Goal: Transaction & Acquisition: Obtain resource

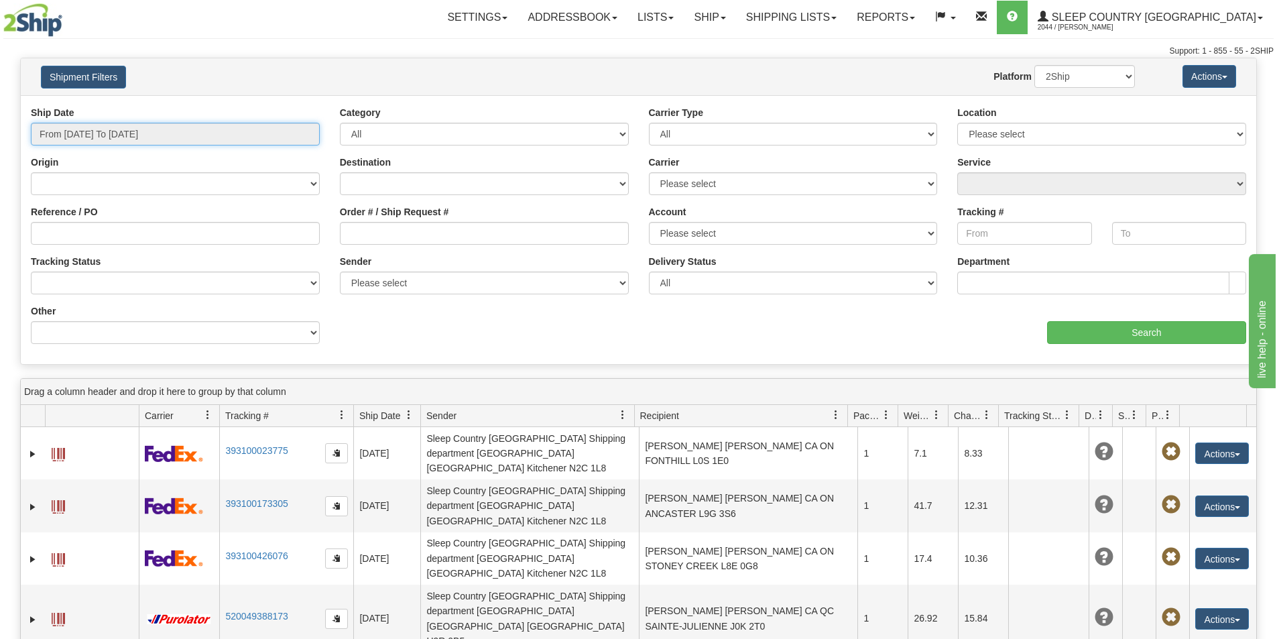
click at [150, 127] on input "From 09/10/2025 To 09/11/2025" at bounding box center [175, 134] width 289 height 23
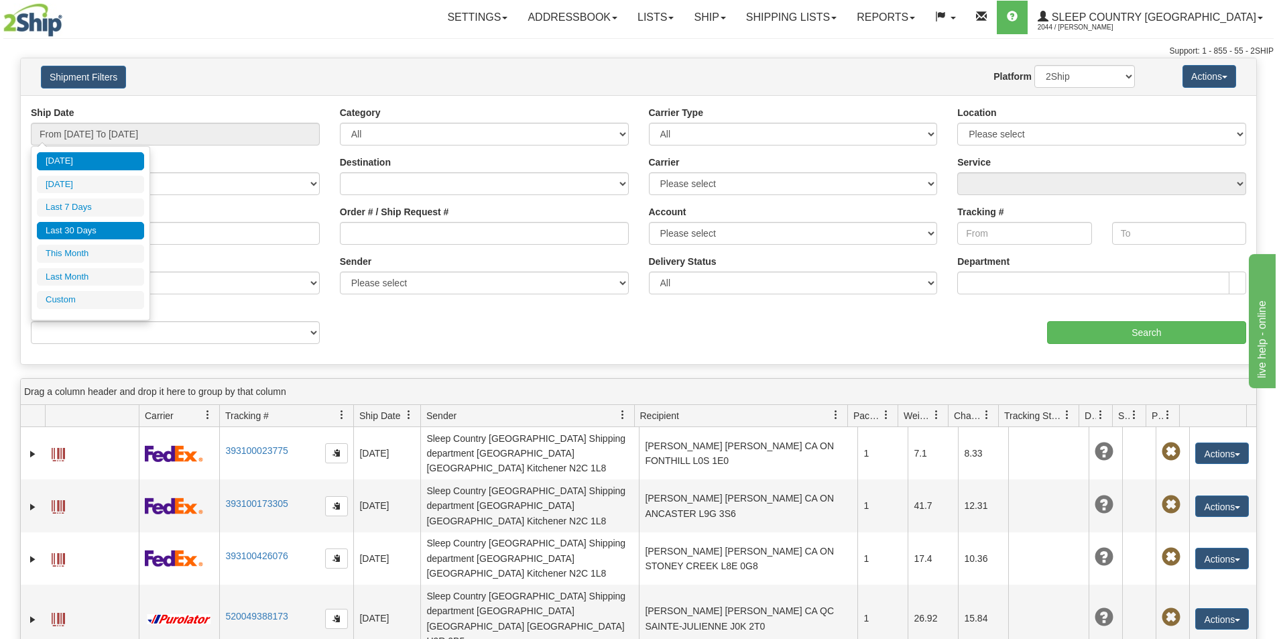
click at [71, 229] on li "Last 30 Days" at bounding box center [90, 231] width 107 height 18
type input "From 08/13/2025 To 09/11/2025"
click at [172, 131] on input "From 08/13/2025 To 09/11/2025" at bounding box center [175, 134] width 289 height 23
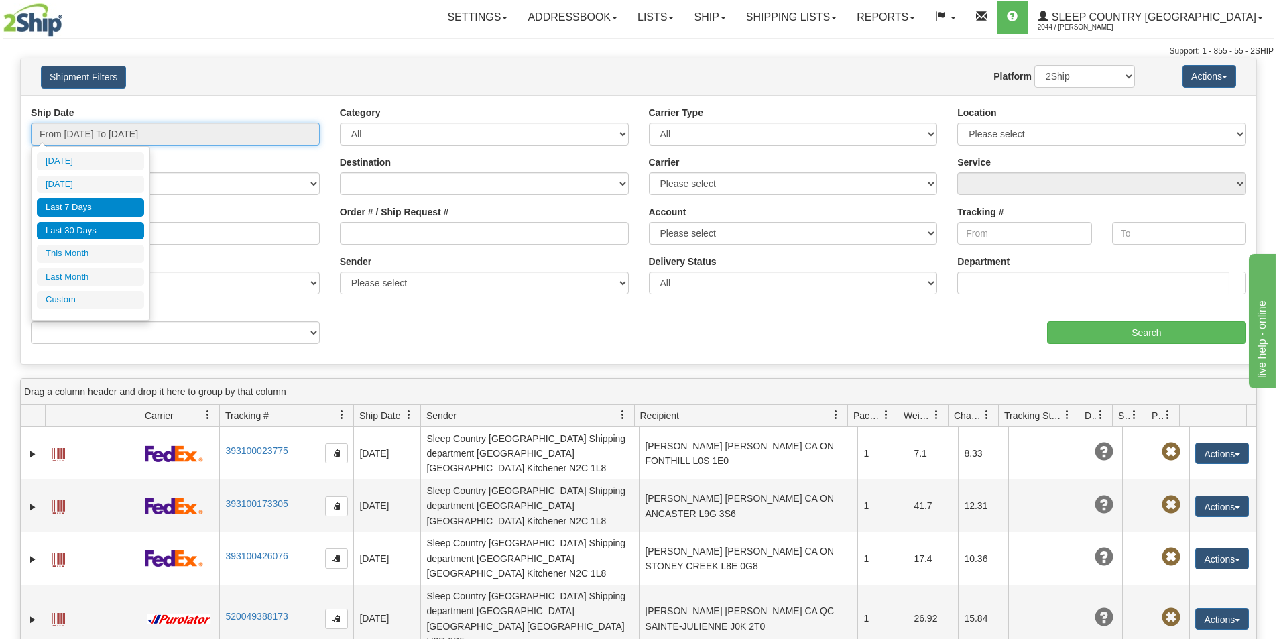
type input "09/10/2025"
type input "09/05/2025"
type input "[DATE]"
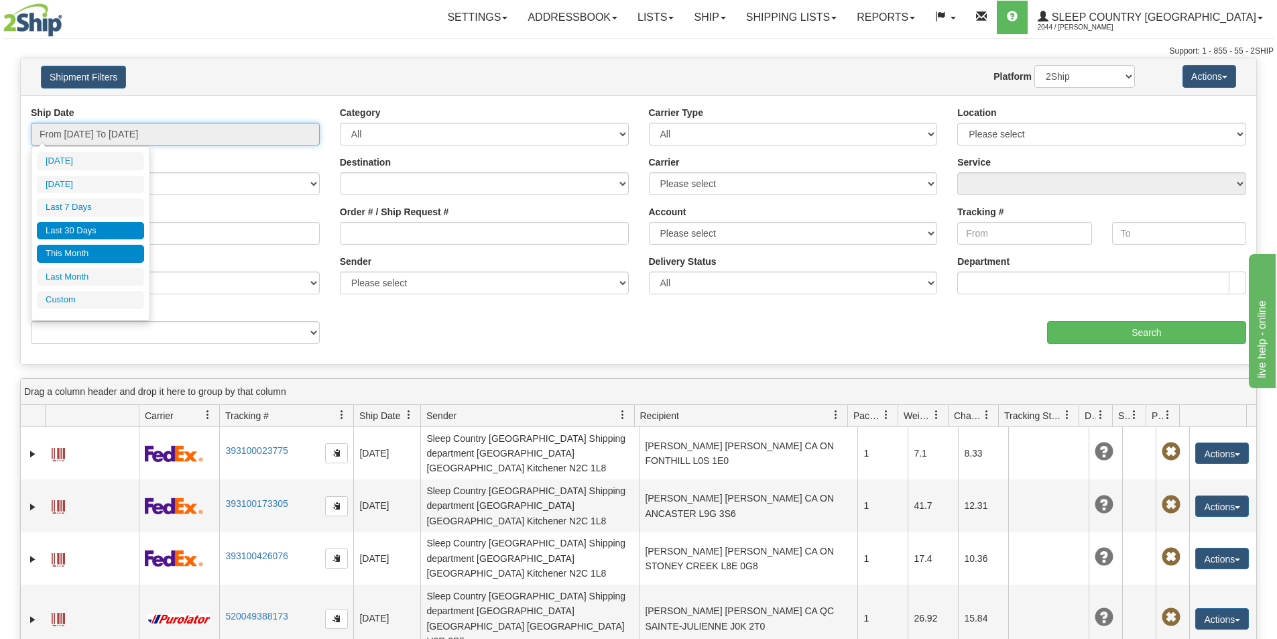
type input "[DATE]"
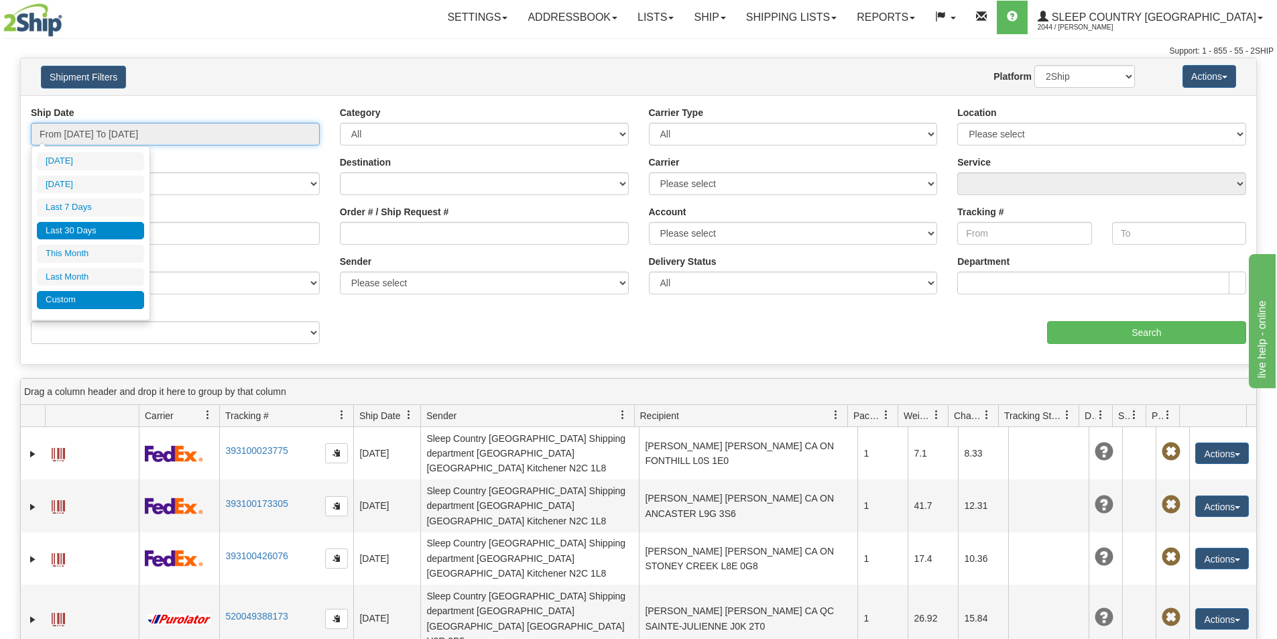
type input "[DATE]"
click at [70, 298] on li "Custom" at bounding box center [90, 300] width 107 height 18
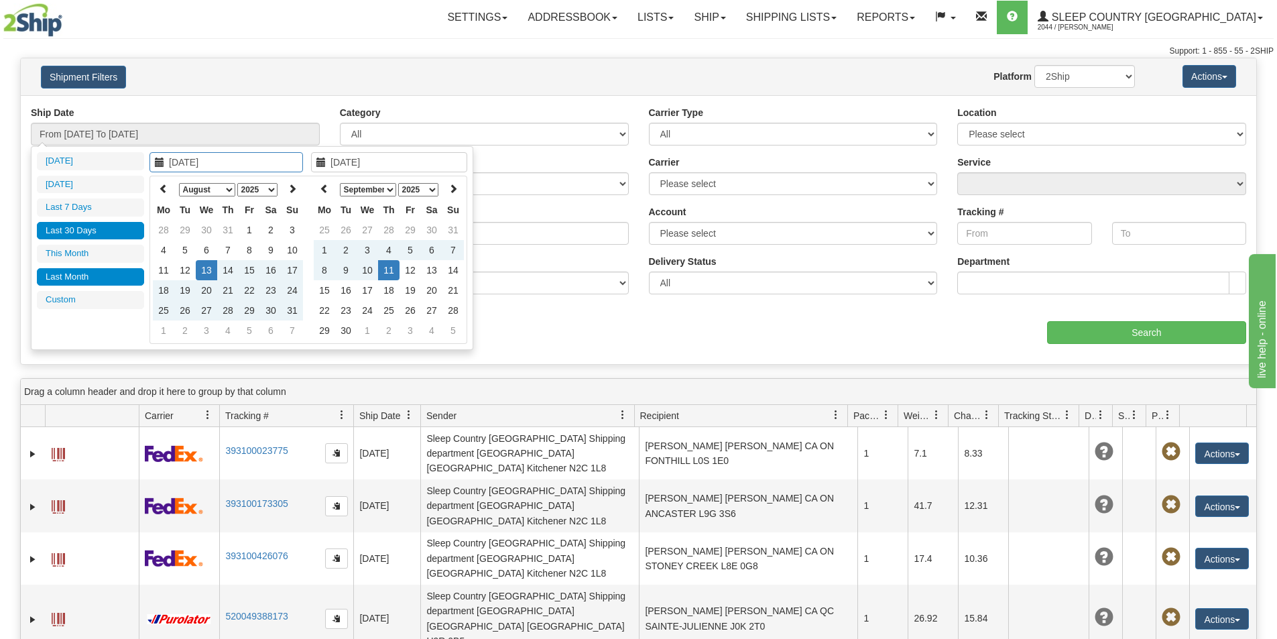
type input "09/01/2025"
type input "09/30/2025"
type input "08/13/2025"
type input "[DATE]"
type input "08/01/2025"
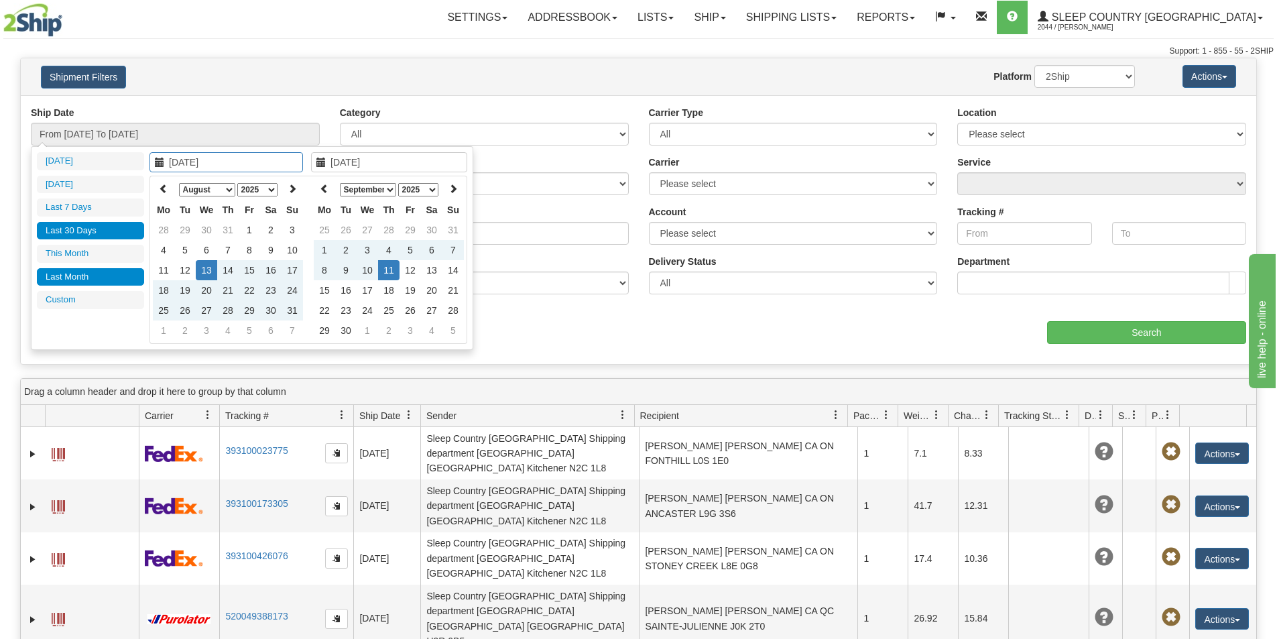
type input "08/31/2025"
type input "08/13/2025"
type input "[DATE]"
type input "08/22/2025"
click at [249, 288] on td "22" at bounding box center [249, 290] width 21 height 20
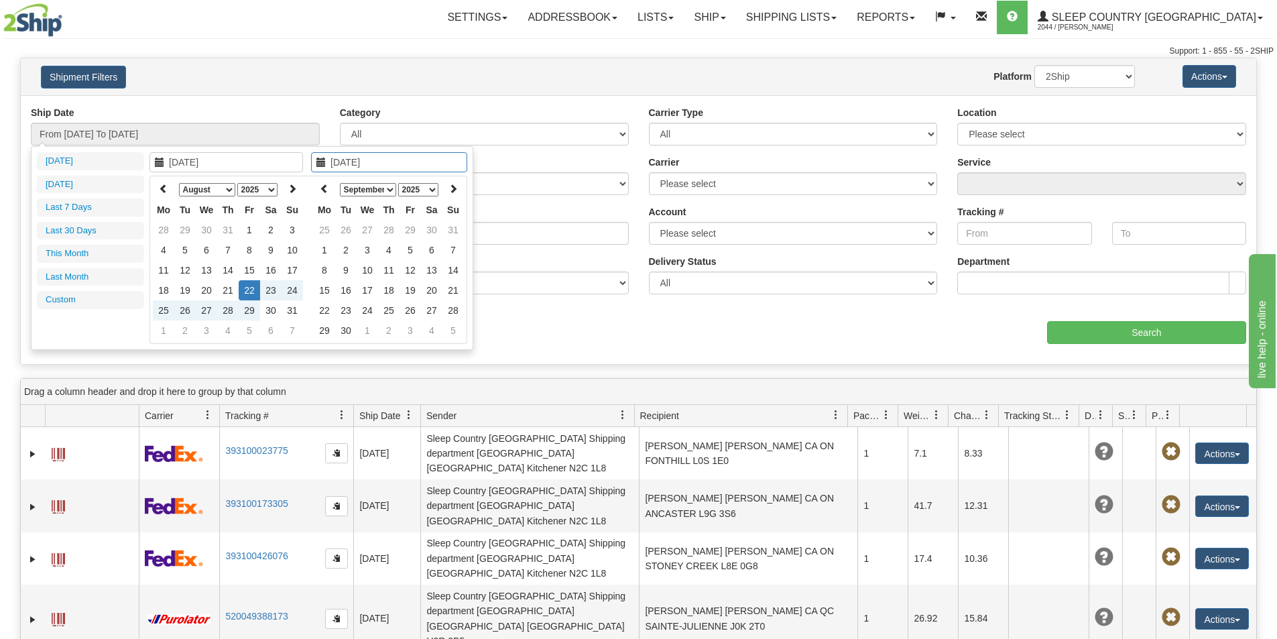
click at [385, 185] on select "January February March April May June July August September October November De…" at bounding box center [368, 189] width 56 height 13
type input "08/26/2025"
click at [348, 310] on td "26" at bounding box center [345, 310] width 21 height 20
type input "From 08/22/2025 To 08/26/2025"
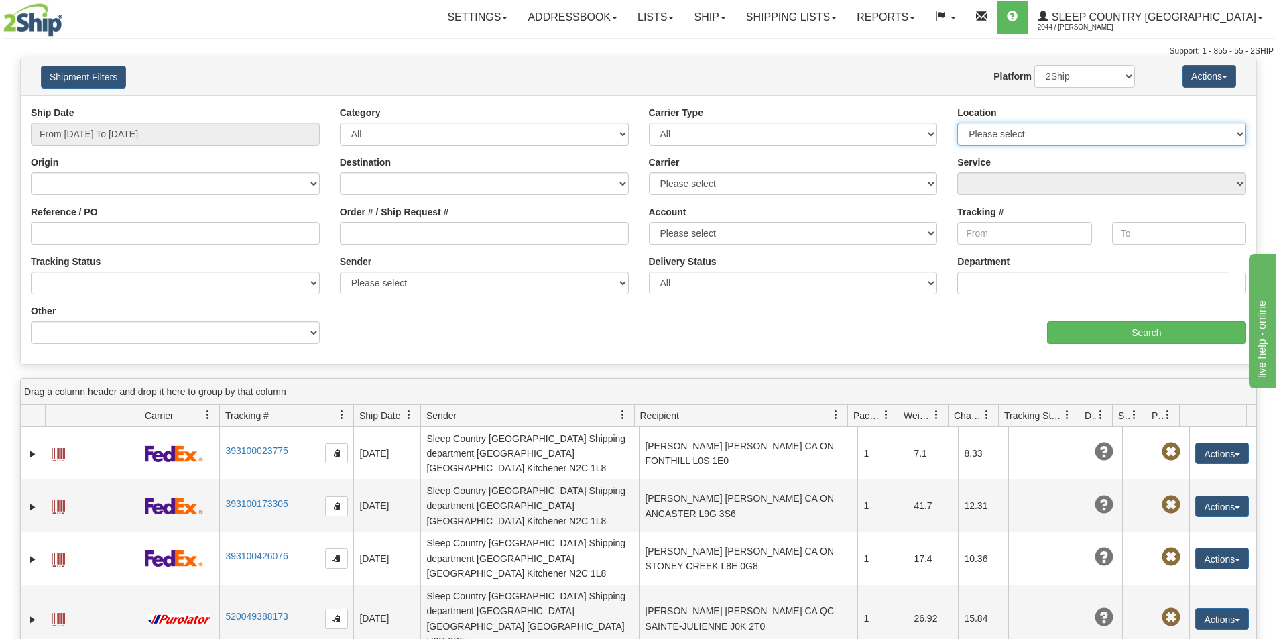
drag, startPoint x: 1042, startPoint y: 134, endPoint x: 1040, endPoint y: 142, distance: 8.2
click at [1042, 134] on select "Please select Old Toronto DC 921 922 93 94 97 390 915 916 98 902 95 96 90 91 92…" at bounding box center [1101, 134] width 289 height 23
select select "3937"
click at [957, 123] on select "Please select Old Toronto DC 921 922 93 94 97 390 915 916 98 902 95 96 90 91 92…" at bounding box center [1101, 134] width 289 height 23
click at [1145, 333] on input "Search" at bounding box center [1146, 332] width 199 height 23
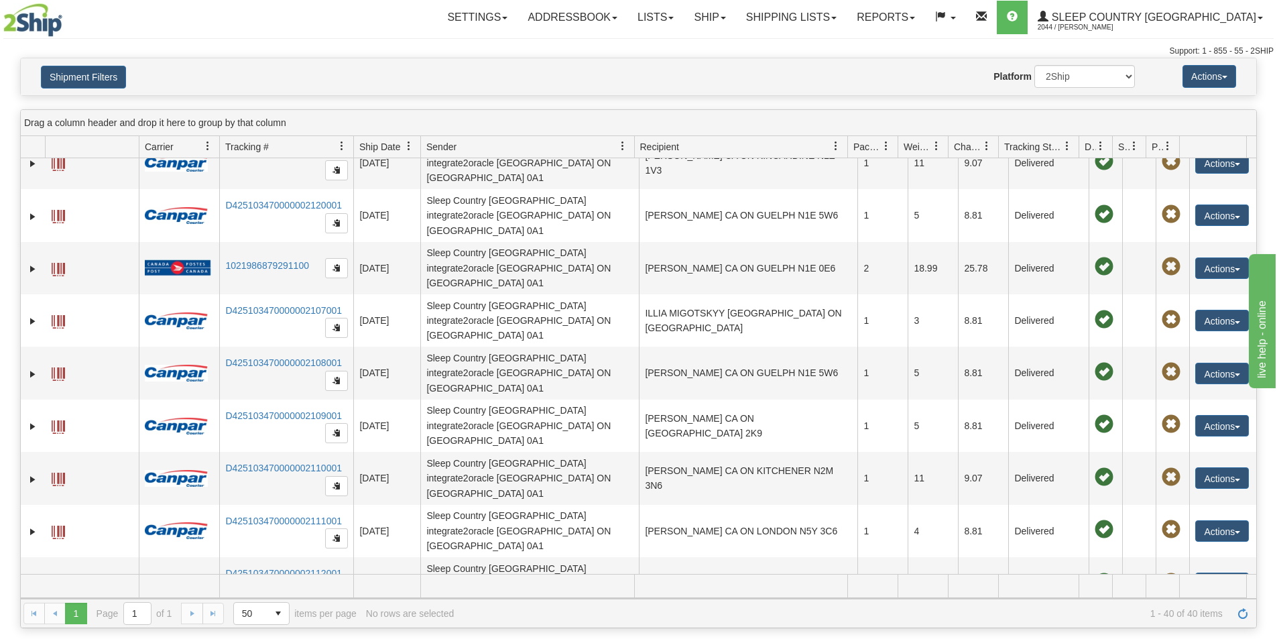
scroll to position [938, 0]
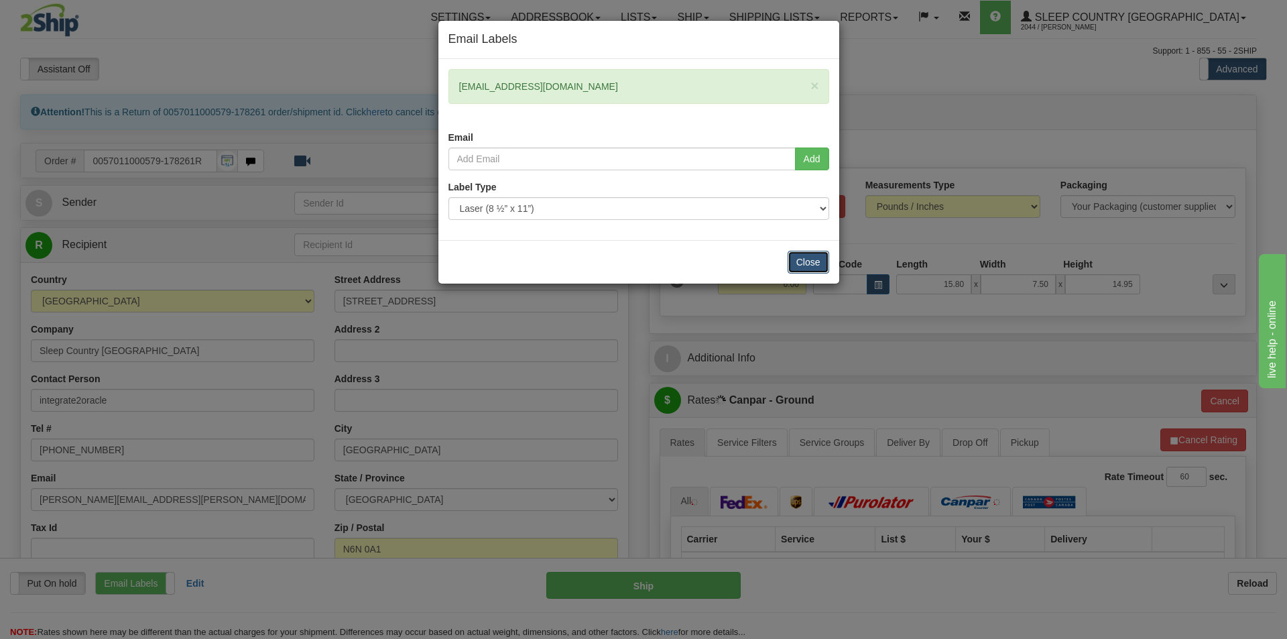
click at [804, 257] on button "Close" at bounding box center [809, 262] width 42 height 23
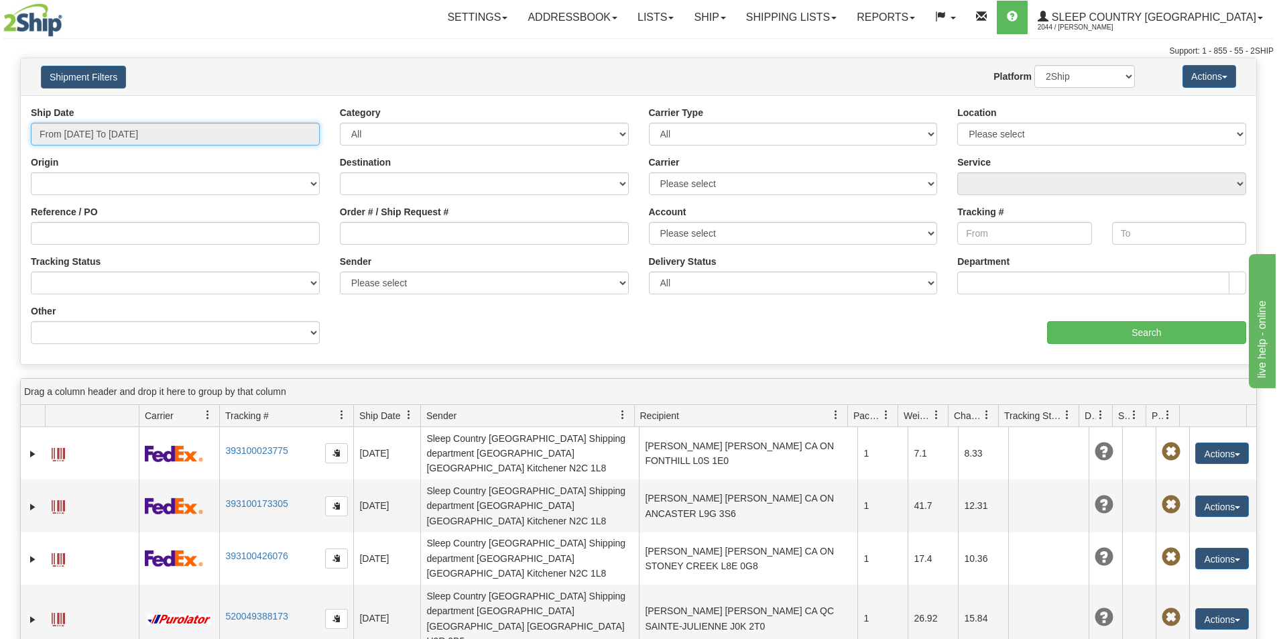
type input "[DATE]"
click at [165, 135] on input "From 09/10/2025 To 09/11/2025" at bounding box center [175, 134] width 289 height 23
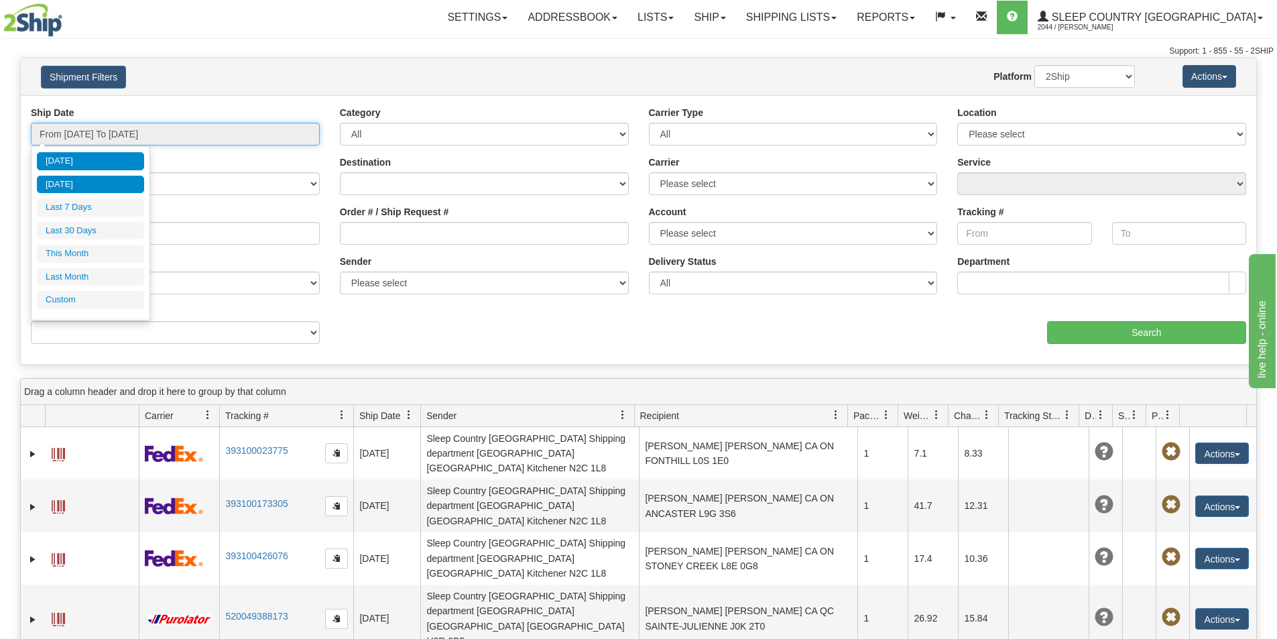
type input "09/10/2025"
type input "[DATE]"
type input "09/01/2025"
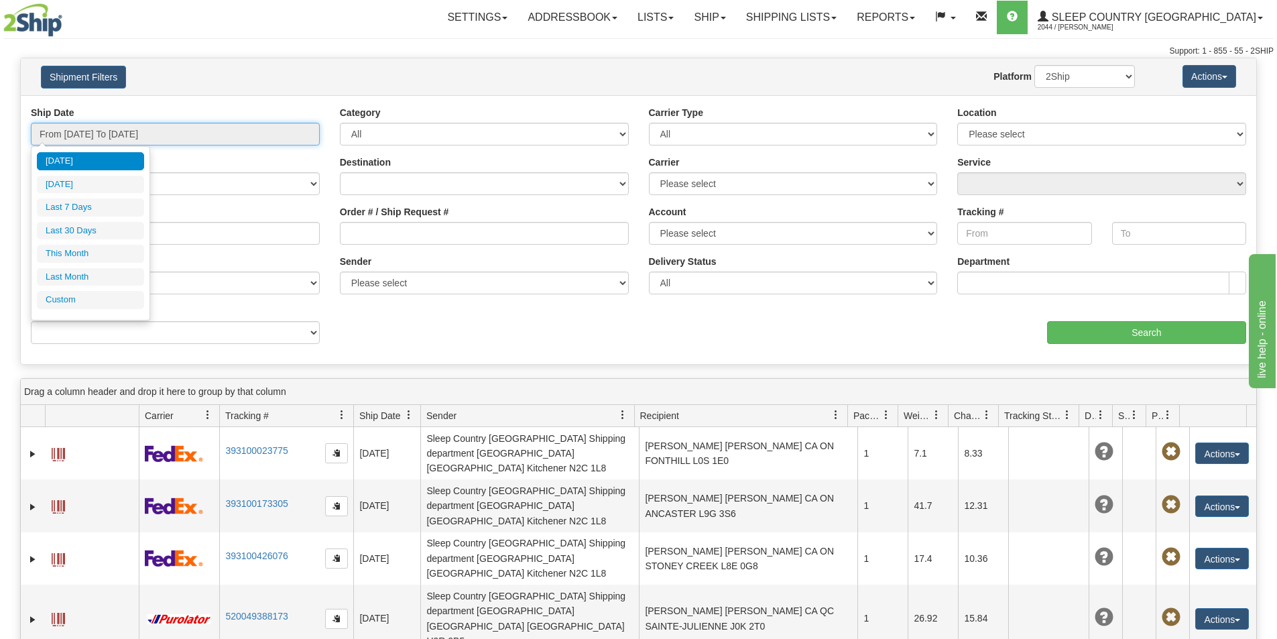
type input "09/30/2025"
type input "[DATE]"
type input "08/01/2025"
type input "08/31/2025"
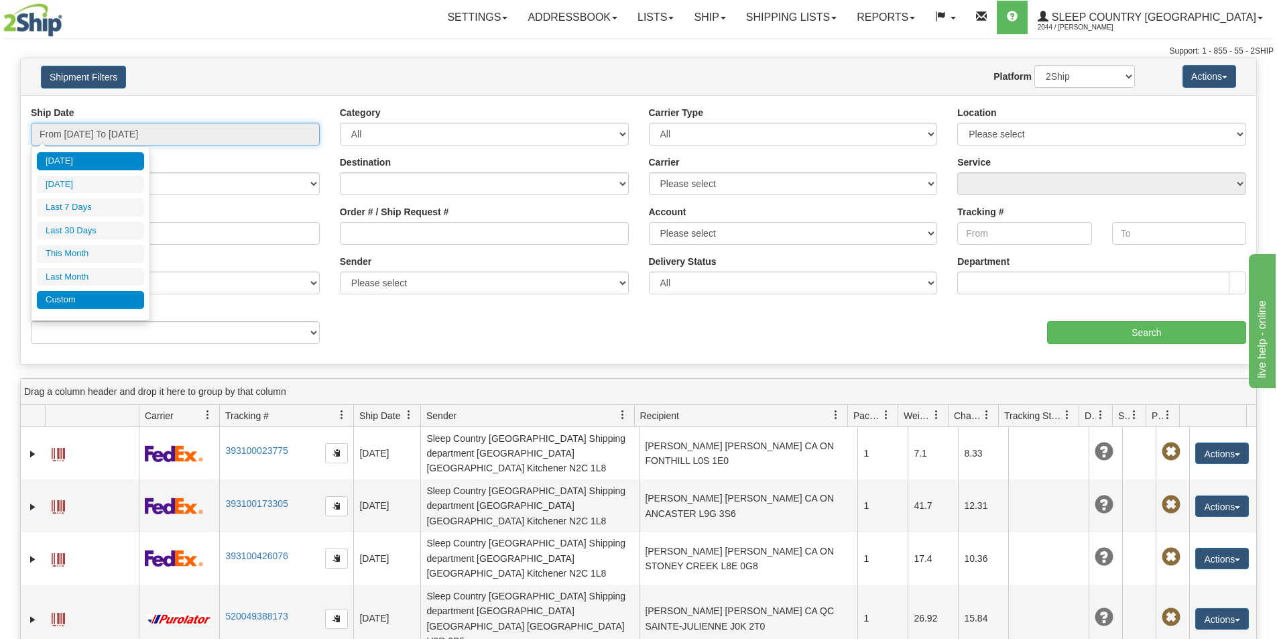
type input "[DATE]"
click at [72, 294] on li "Custom" at bounding box center [90, 300] width 107 height 18
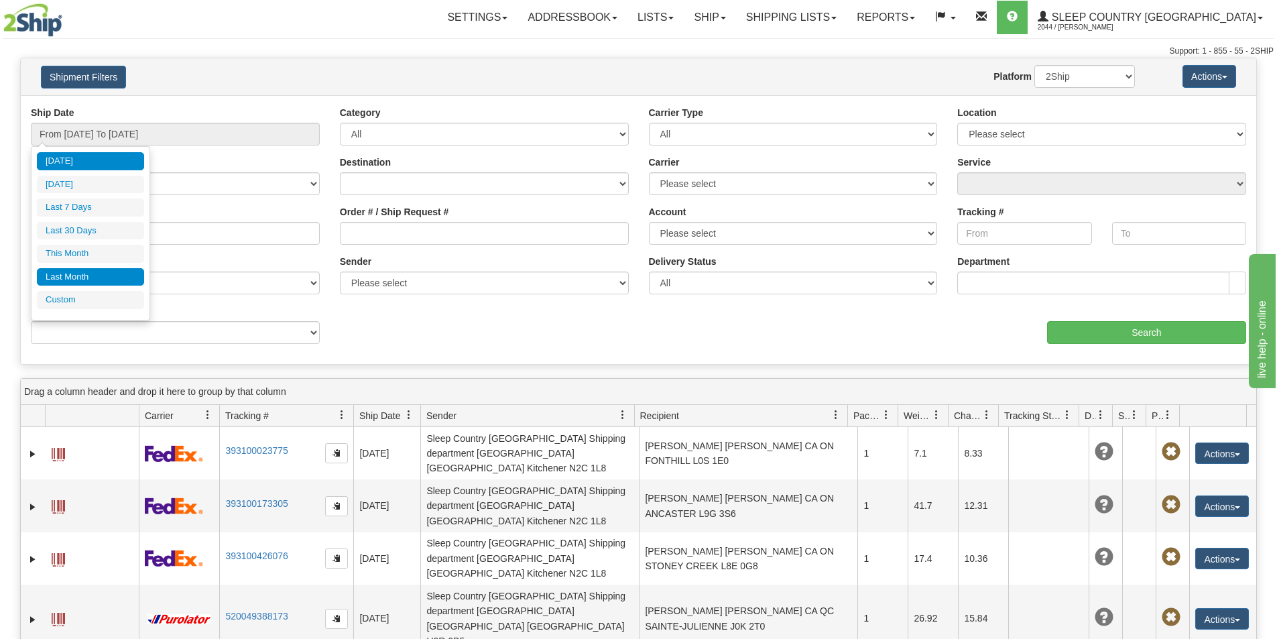
type input "08/01/2025"
type input "[DATE]"
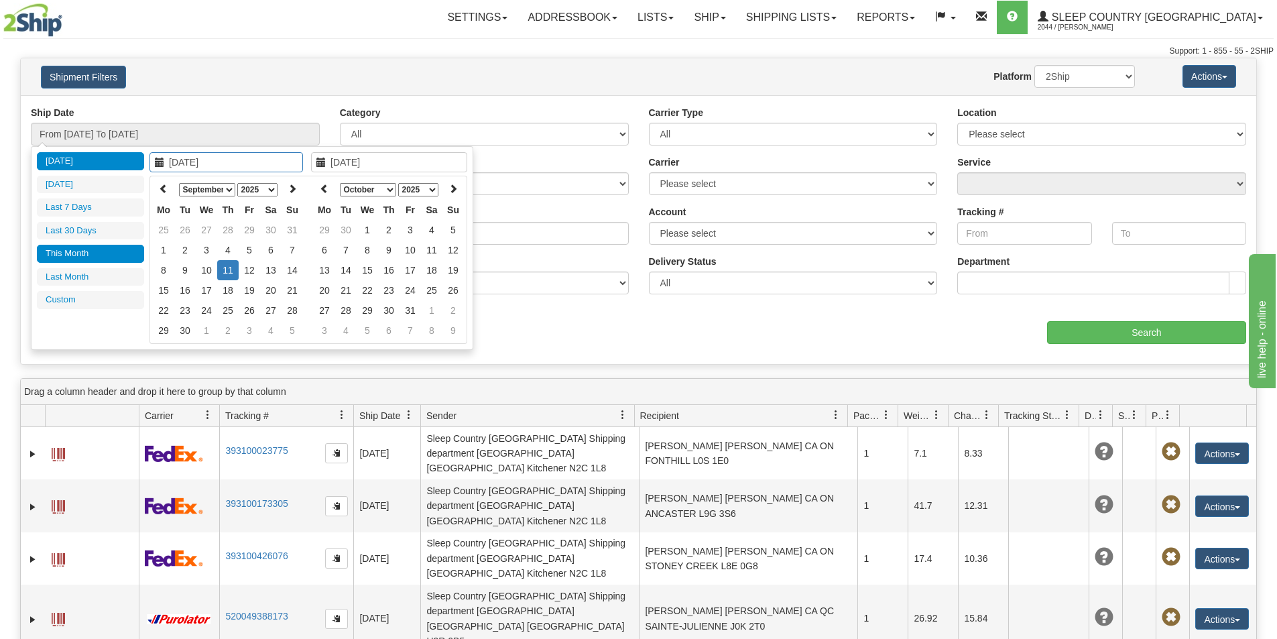
type input "[DATE]"
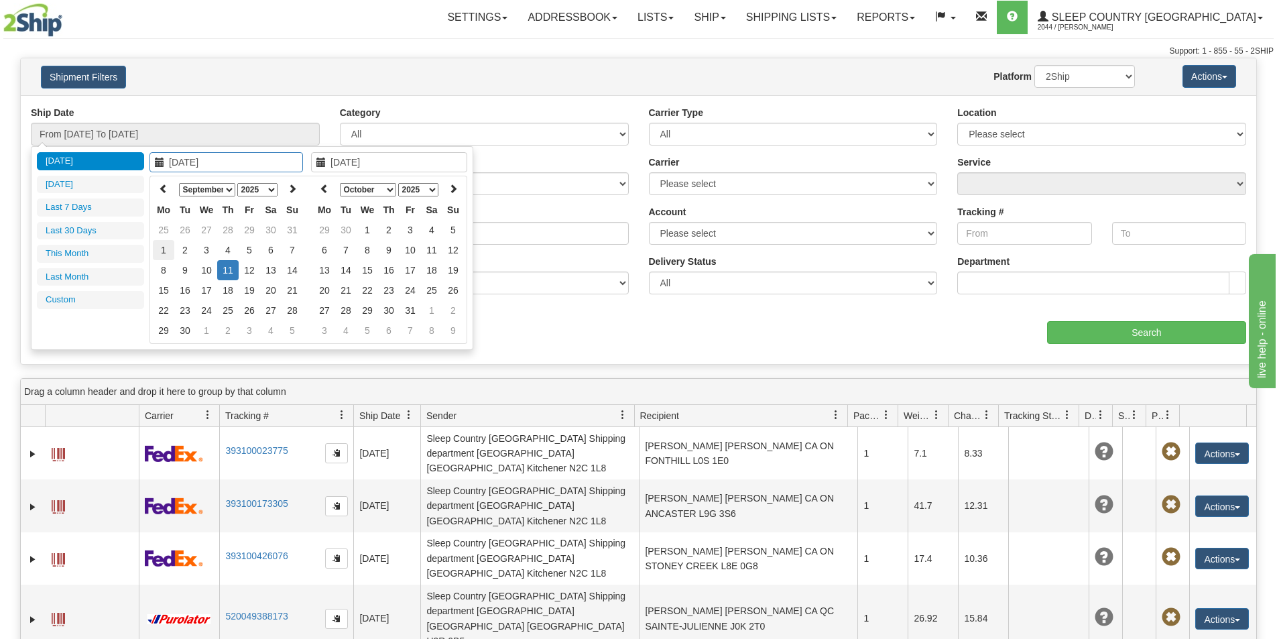
type input "[DATE]"
click at [205, 189] on select "January February March April May June July August September October November De…" at bounding box center [207, 189] width 56 height 13
type input "[DATE]"
click at [249, 288] on td "22" at bounding box center [249, 290] width 21 height 20
click at [373, 185] on select "January February March April May June July August September October November De…" at bounding box center [368, 189] width 56 height 13
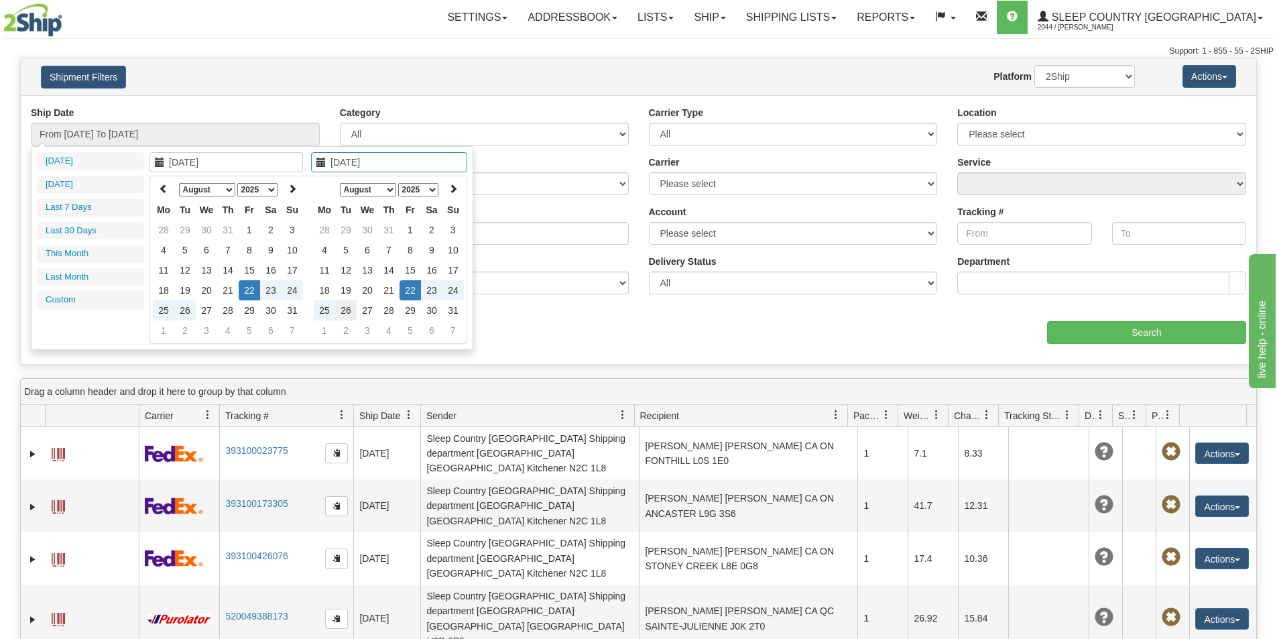
type input "08/26/2025"
click at [346, 308] on td "26" at bounding box center [345, 310] width 21 height 20
type input "From 08/22/2025 To 08/26/2025"
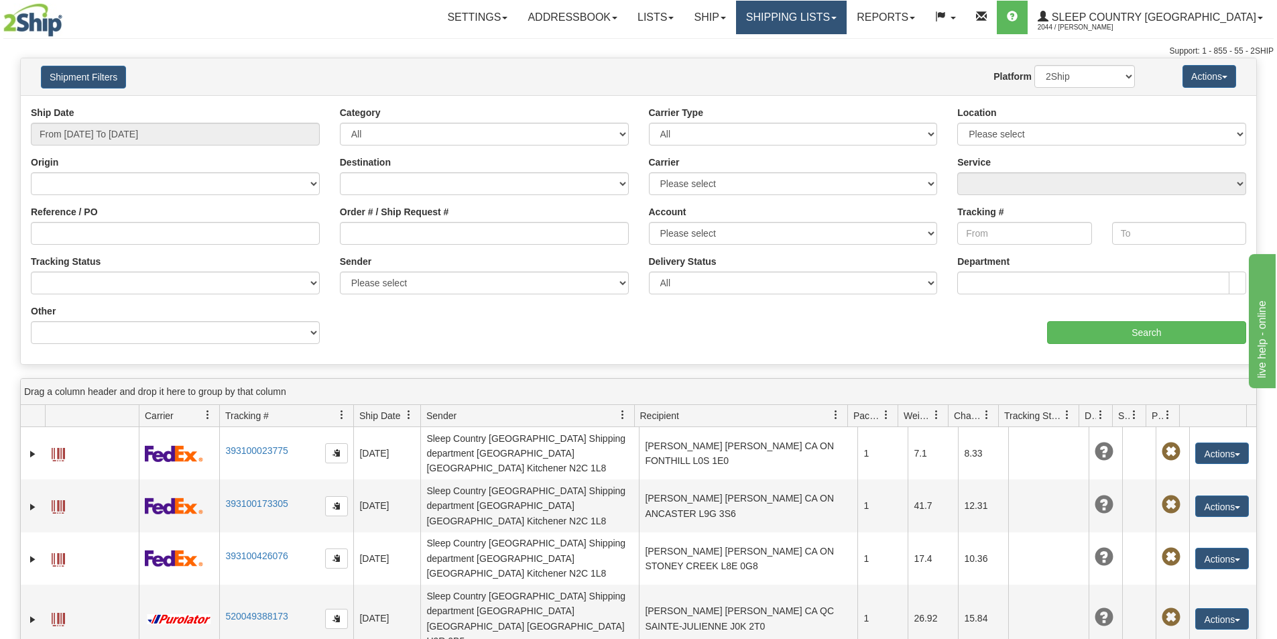
click at [847, 13] on link "Shipping lists" at bounding box center [791, 18] width 111 height 34
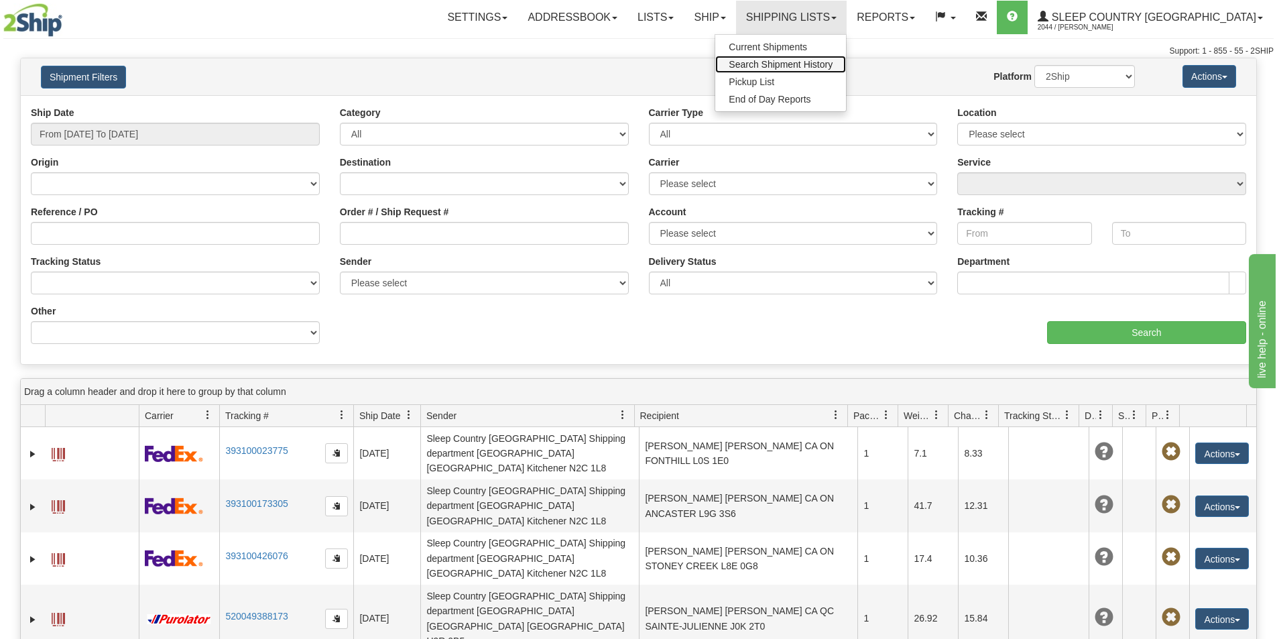
click at [829, 61] on span "Search Shipment History" at bounding box center [781, 64] width 104 height 11
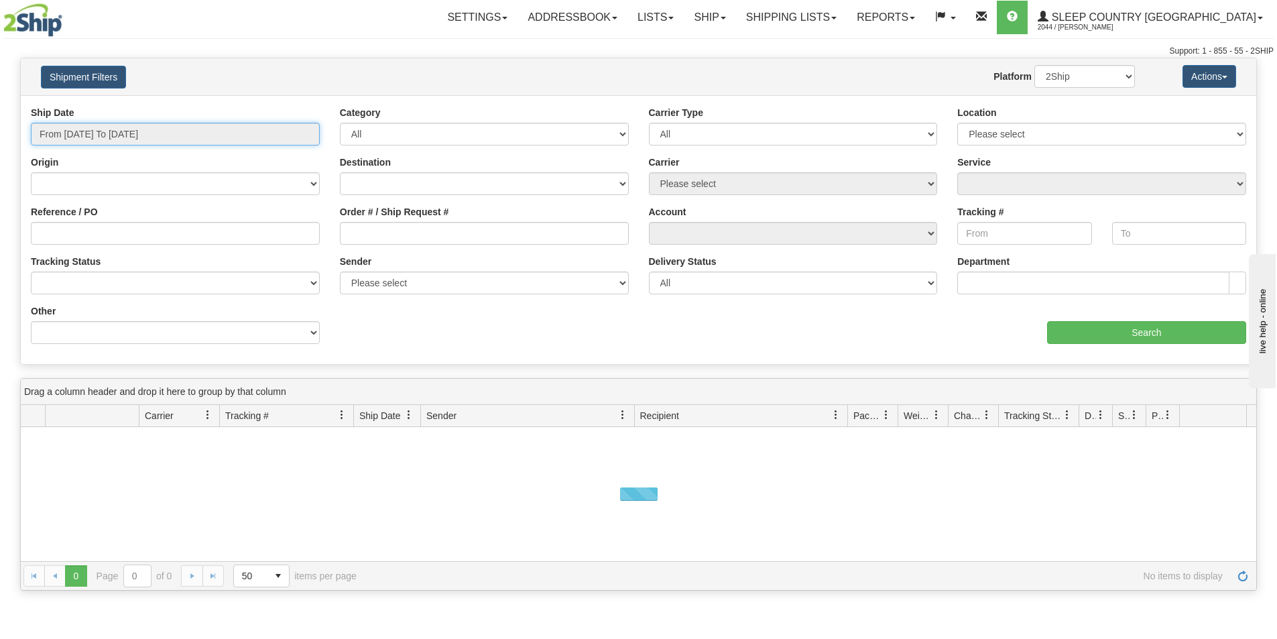
click at [109, 135] on input "From 09/10/2025 To 09/11/2025" at bounding box center [175, 134] width 289 height 23
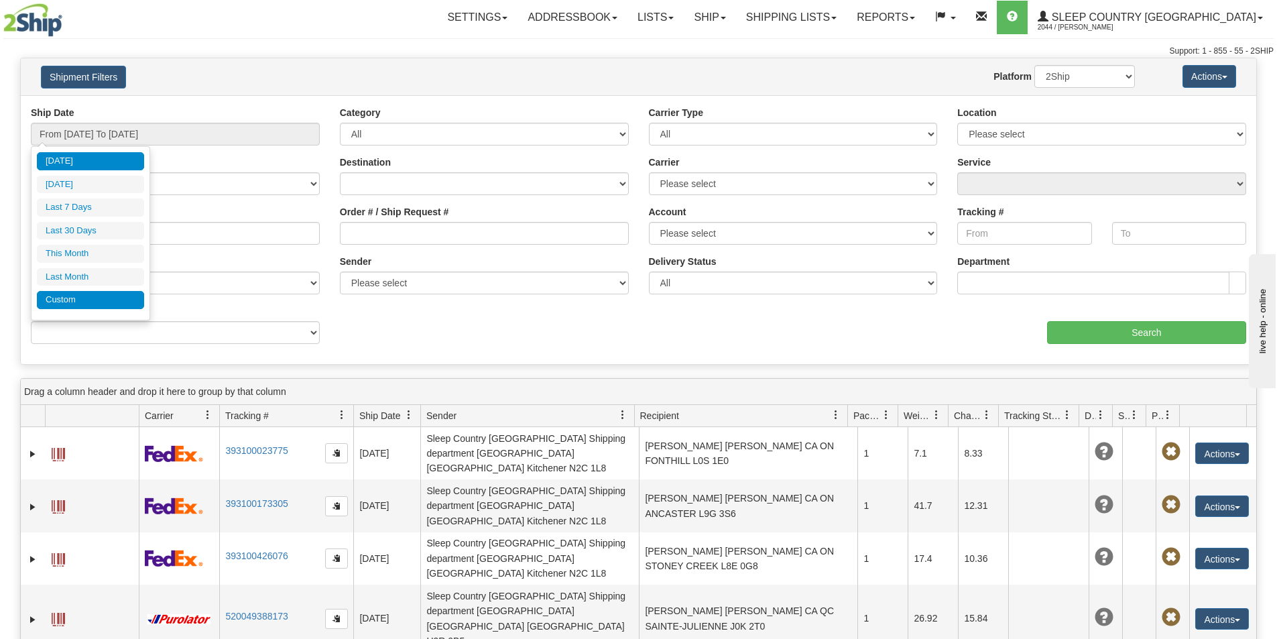
click at [54, 306] on li "Custom" at bounding box center [90, 300] width 107 height 18
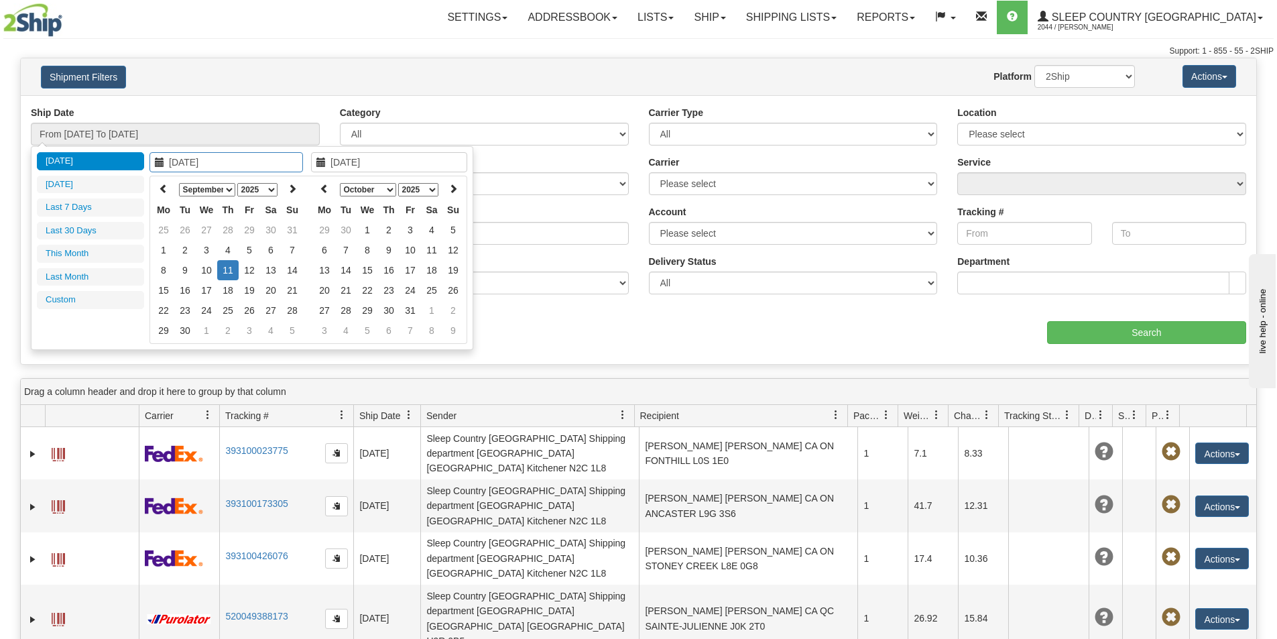
click at [204, 187] on select "January February March April May June July August September October November De…" at bounding box center [207, 189] width 56 height 13
type input "08/22/2025"
click at [252, 289] on td "22" at bounding box center [249, 290] width 21 height 20
click at [367, 189] on select "January February March April May June July August September October November De…" at bounding box center [368, 189] width 56 height 13
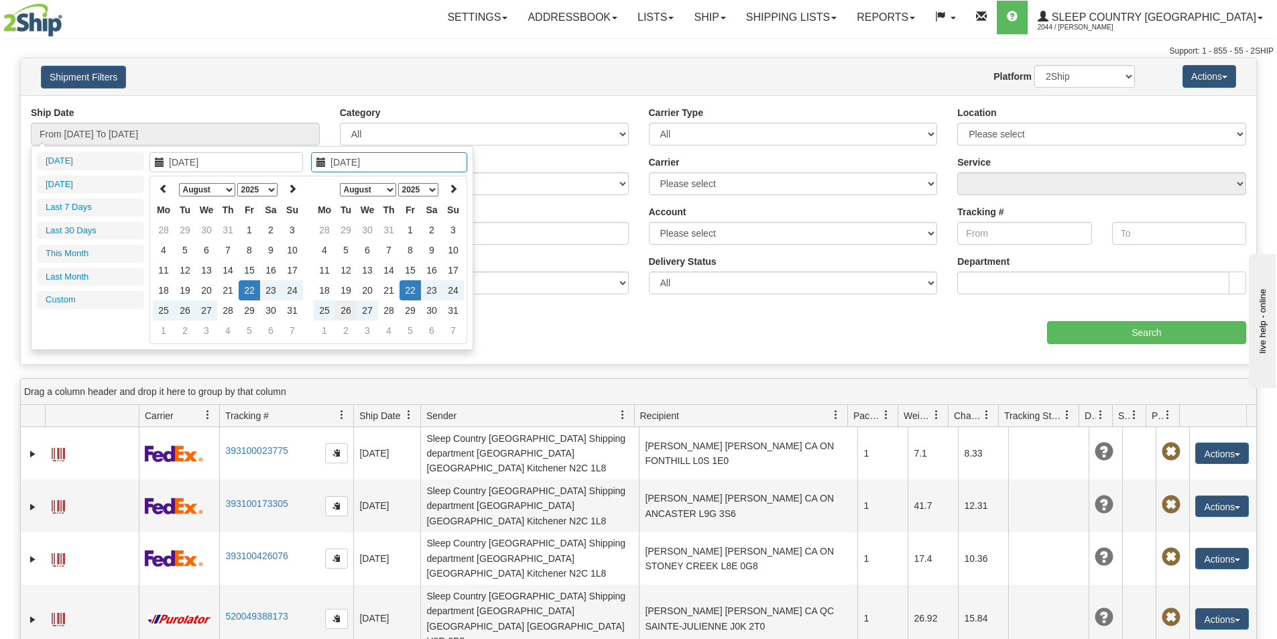
type input "08/26/2025"
click at [345, 310] on td "26" at bounding box center [345, 310] width 21 height 20
type input "From 08/22/2025 To 08/26/2025"
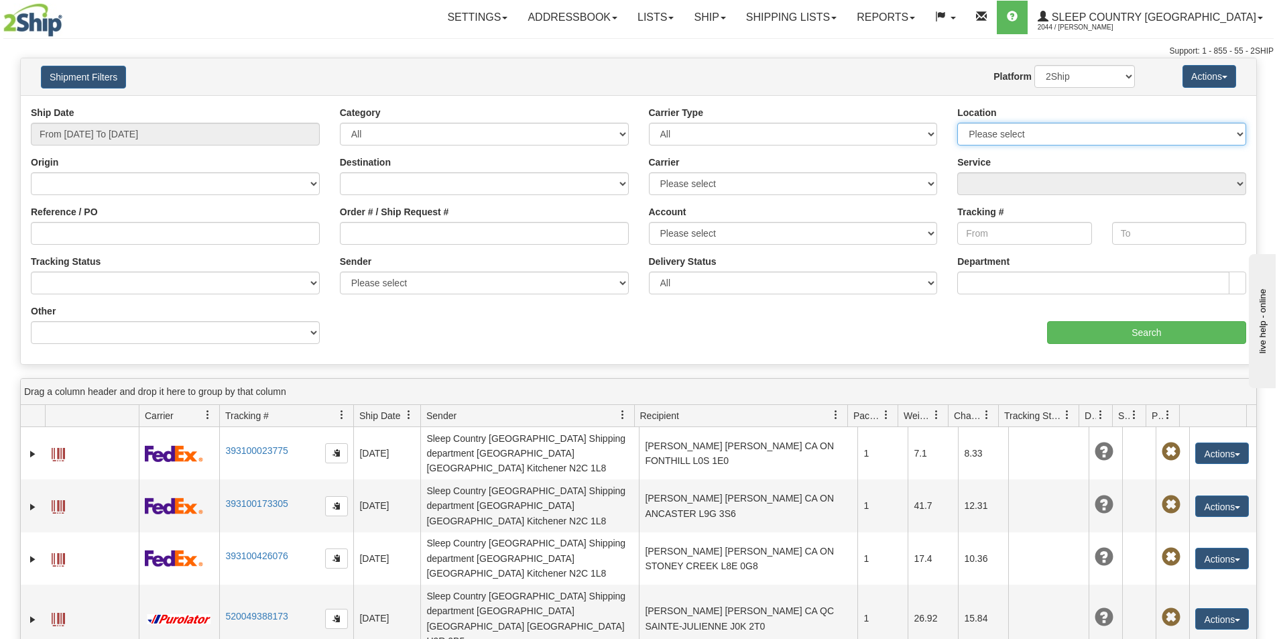
click at [1041, 127] on select "Please select Old Toronto DC 921 922 93 94 97 390 915 916 98 902 95 96 90 91 92…" at bounding box center [1101, 134] width 289 height 23
select select "3937"
click at [957, 123] on select "Please select Old Toronto DC 921 922 93 94 97 390 915 916 98 902 95 96 90 91 92…" at bounding box center [1101, 134] width 289 height 23
click at [1144, 332] on input "Search" at bounding box center [1146, 332] width 199 height 23
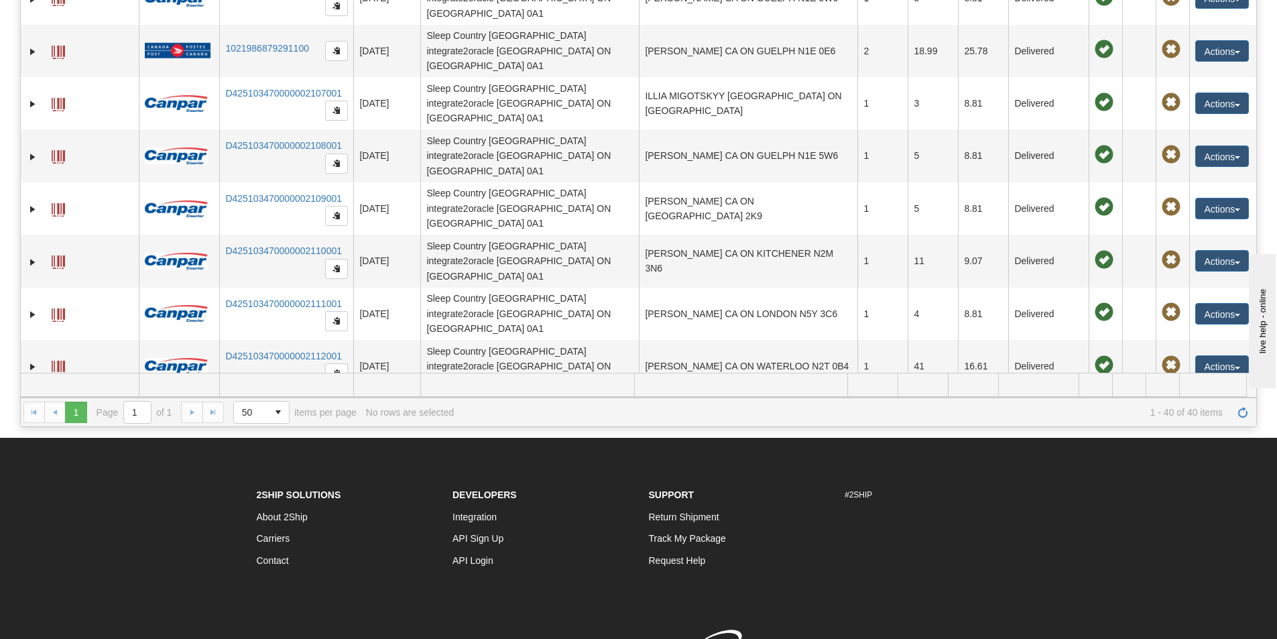
scroll to position [939, 0]
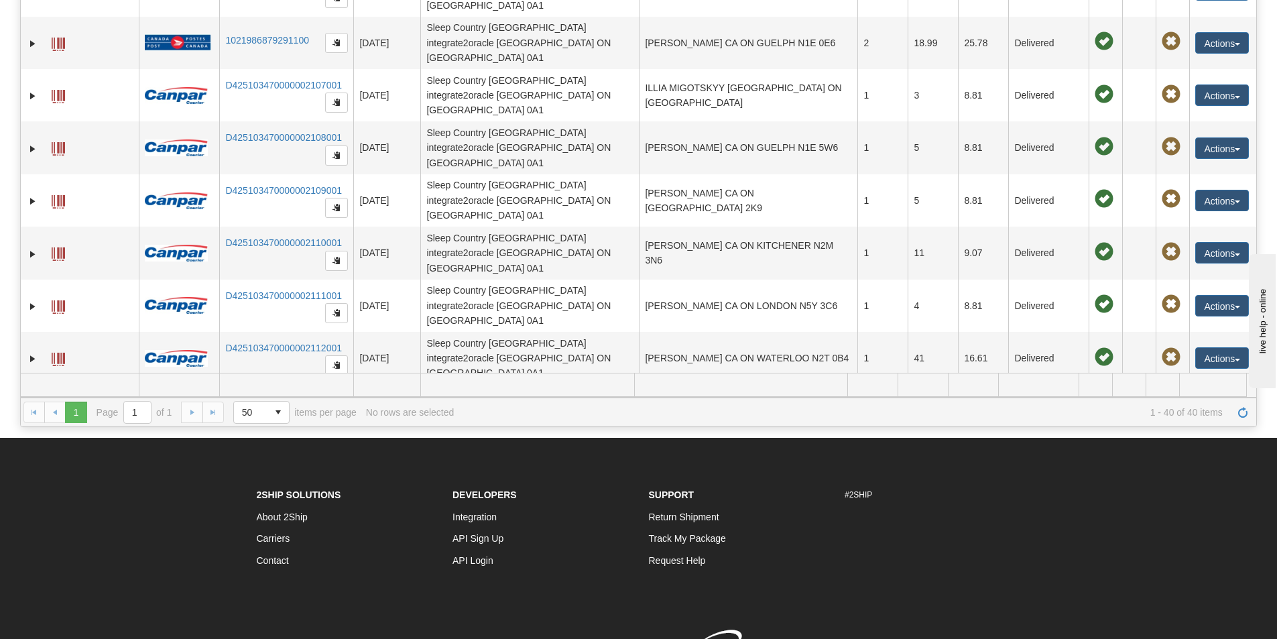
click at [1211, 505] on button "Actions" at bounding box center [1222, 515] width 54 height 21
click at [1167, 549] on link "Return" at bounding box center [1194, 557] width 107 height 17
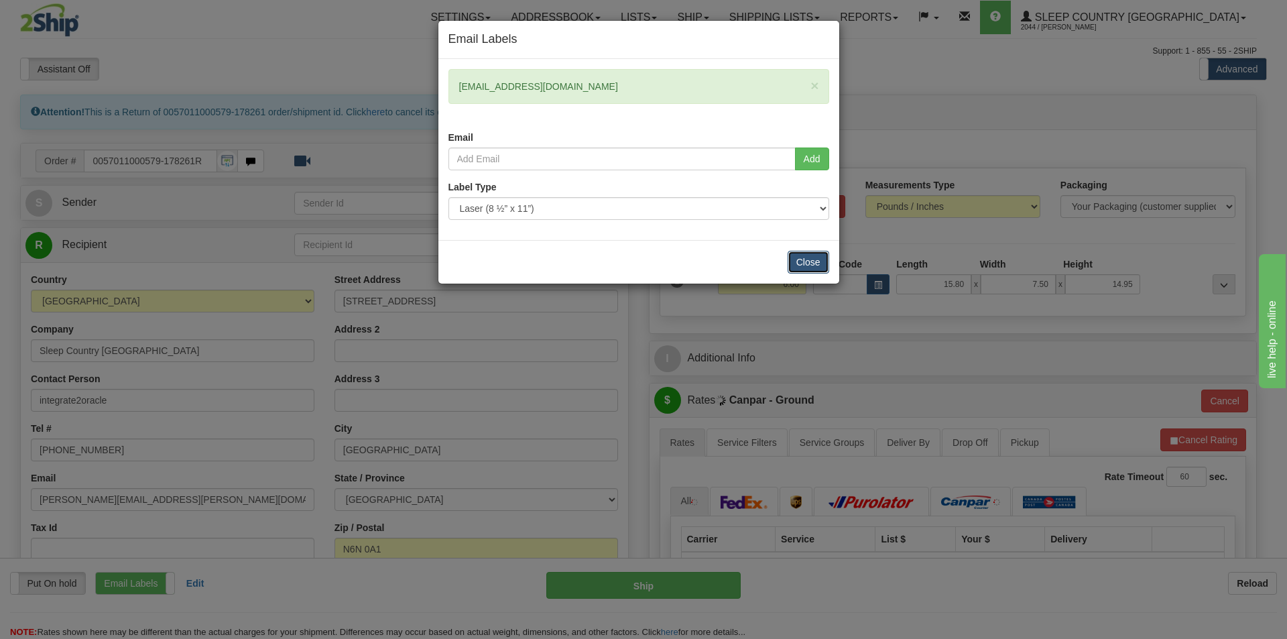
click at [803, 262] on button "Close" at bounding box center [809, 262] width 42 height 23
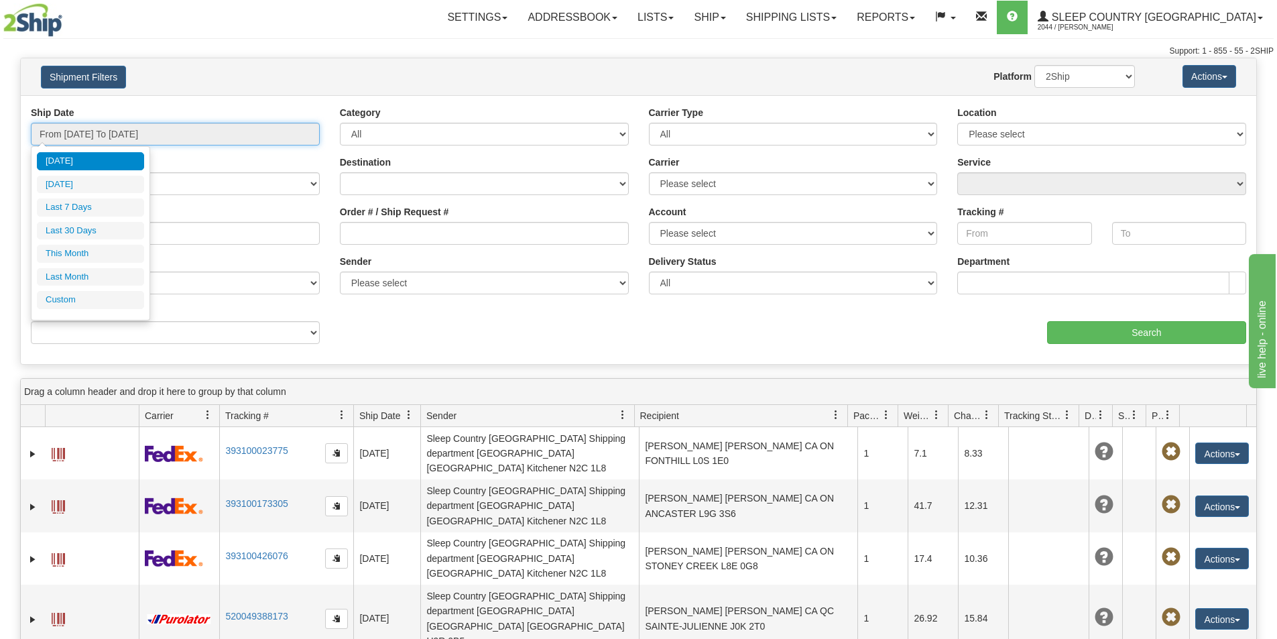
click at [105, 133] on input "From [DATE] To [DATE]" at bounding box center [175, 134] width 289 height 23
type input "[DATE]"
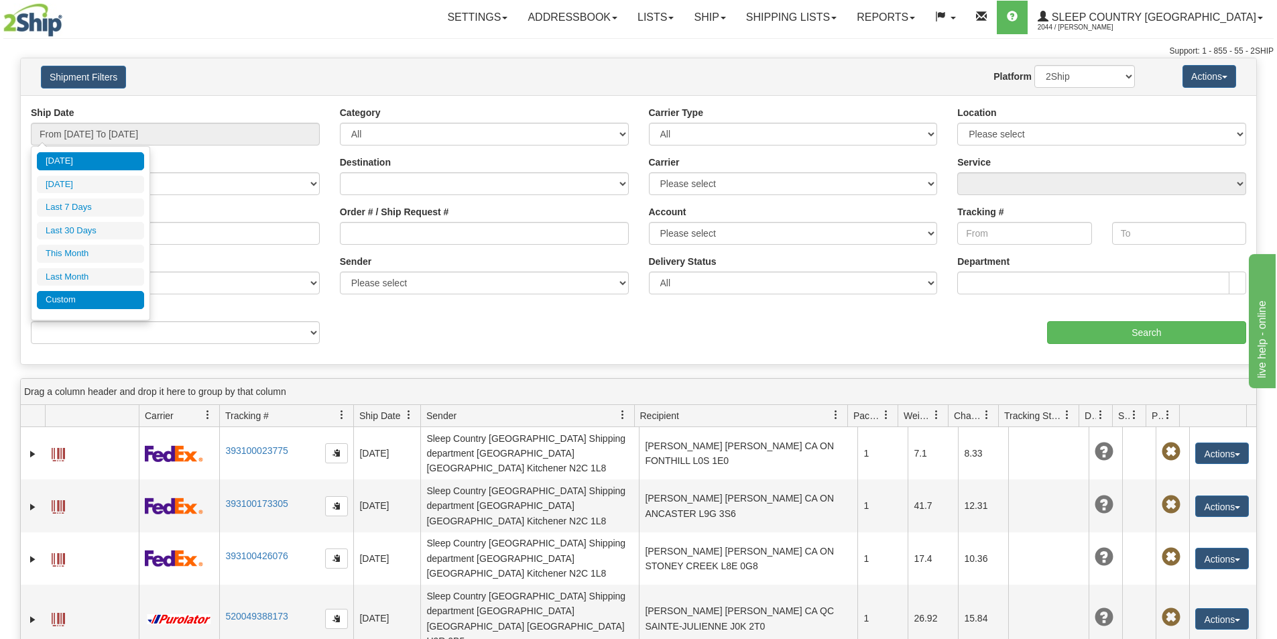
click at [68, 301] on li "Custom" at bounding box center [90, 300] width 107 height 18
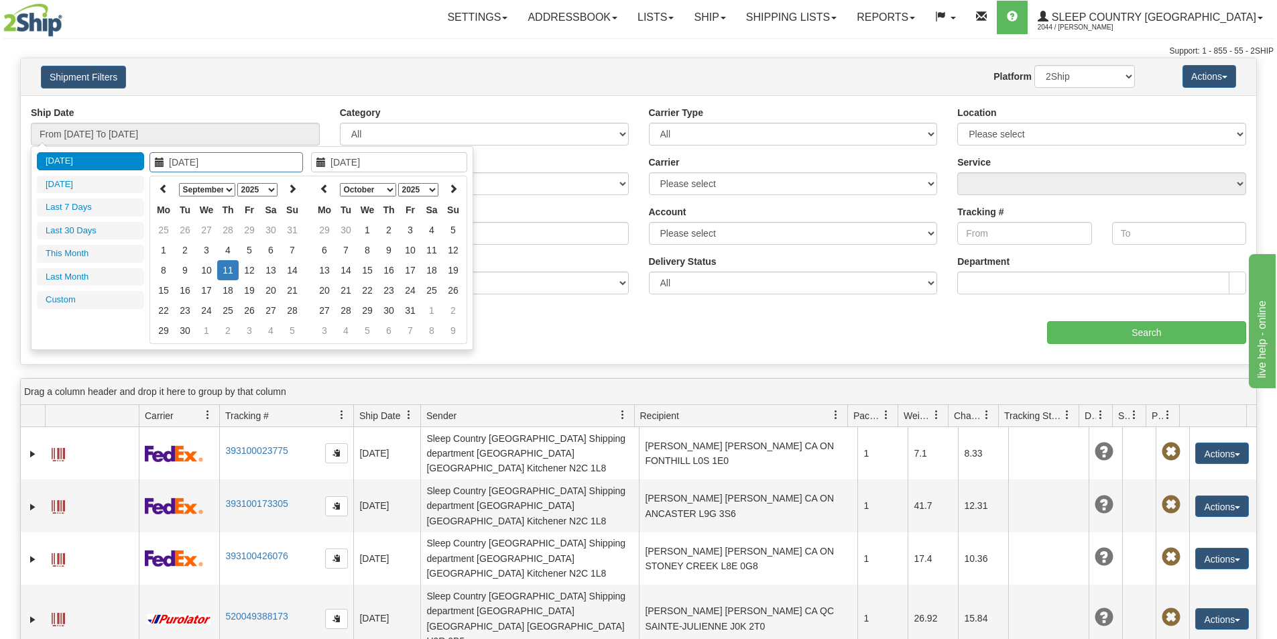
click at [219, 189] on select "January February March April May June July August September October November De…" at bounding box center [207, 189] width 56 height 13
type input "[DATE]"
click at [205, 289] on td "20" at bounding box center [206, 290] width 21 height 20
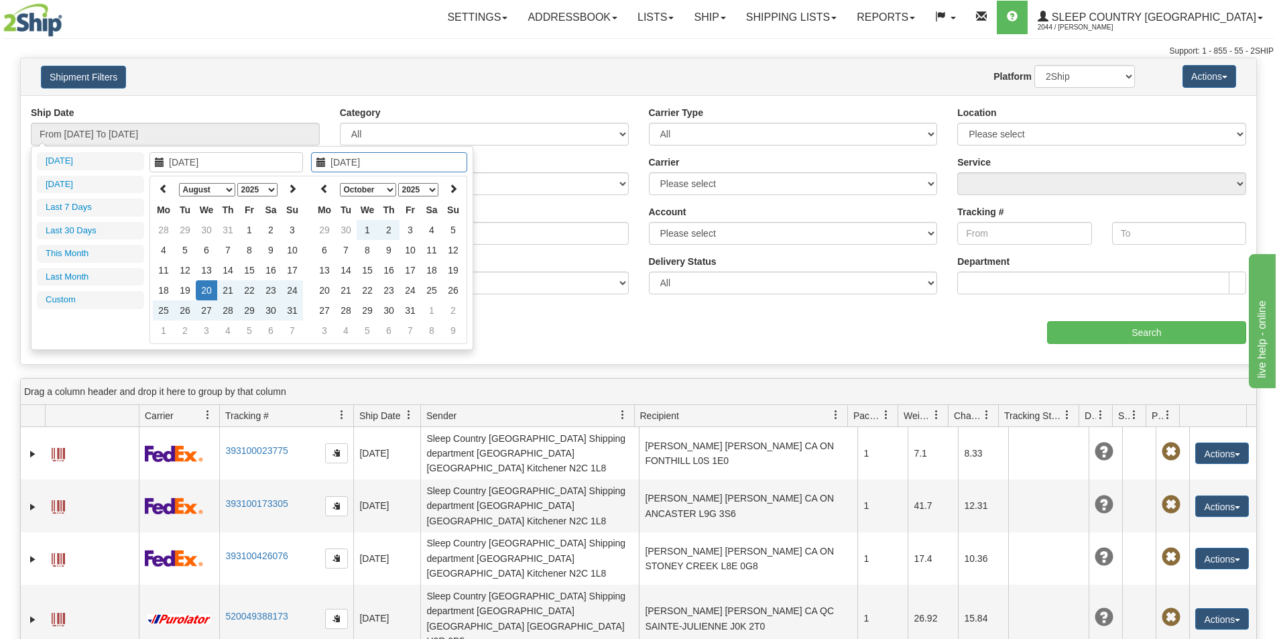
click at [382, 188] on select "January February March April May June July August September October November De…" at bounding box center [368, 189] width 56 height 13
type input "[DATE]"
click at [409, 288] on td "22" at bounding box center [410, 290] width 21 height 20
type input "From [DATE] To [DATE]"
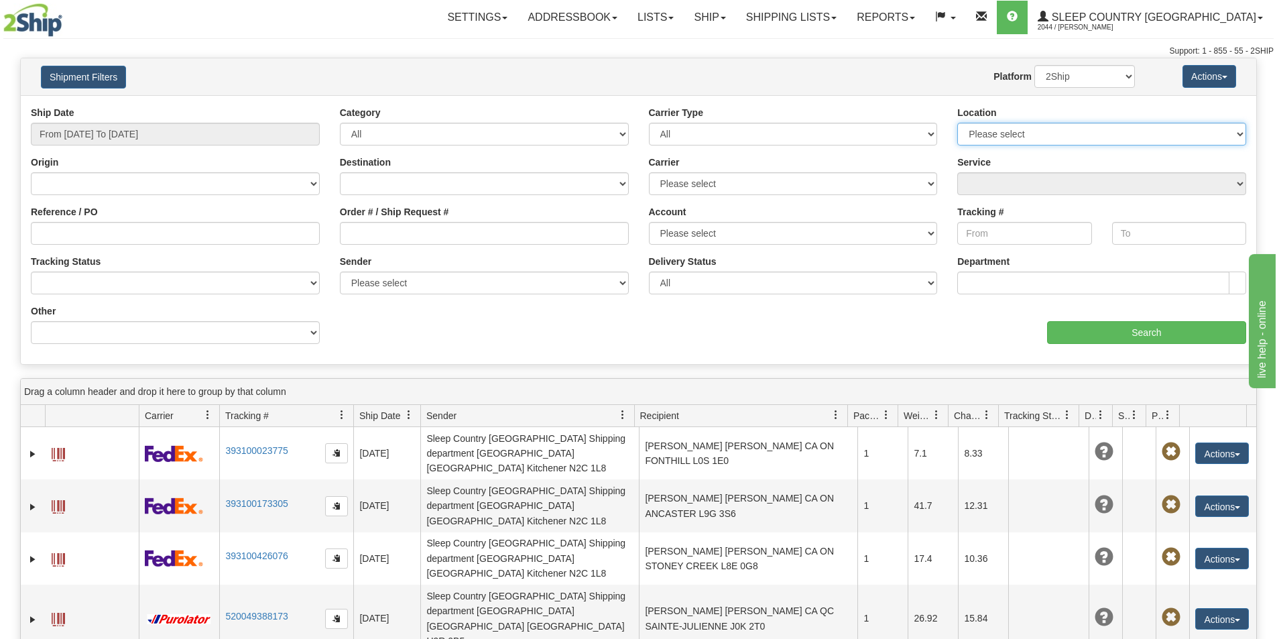
drag, startPoint x: 1039, startPoint y: 128, endPoint x: 1039, endPoint y: 139, distance: 11.4
click at [1039, 128] on select "Please select [GEOGRAPHIC_DATA] 921 922 93 94 97 390 915 916 98 902 95 96 90 91…" at bounding box center [1101, 134] width 289 height 23
select select "3937"
click at [957, 123] on select "Please select [GEOGRAPHIC_DATA] 921 922 93 94 97 390 915 916 98 902 95 96 90 91…" at bounding box center [1101, 134] width 289 height 23
click at [1140, 330] on input "Search" at bounding box center [1146, 332] width 199 height 23
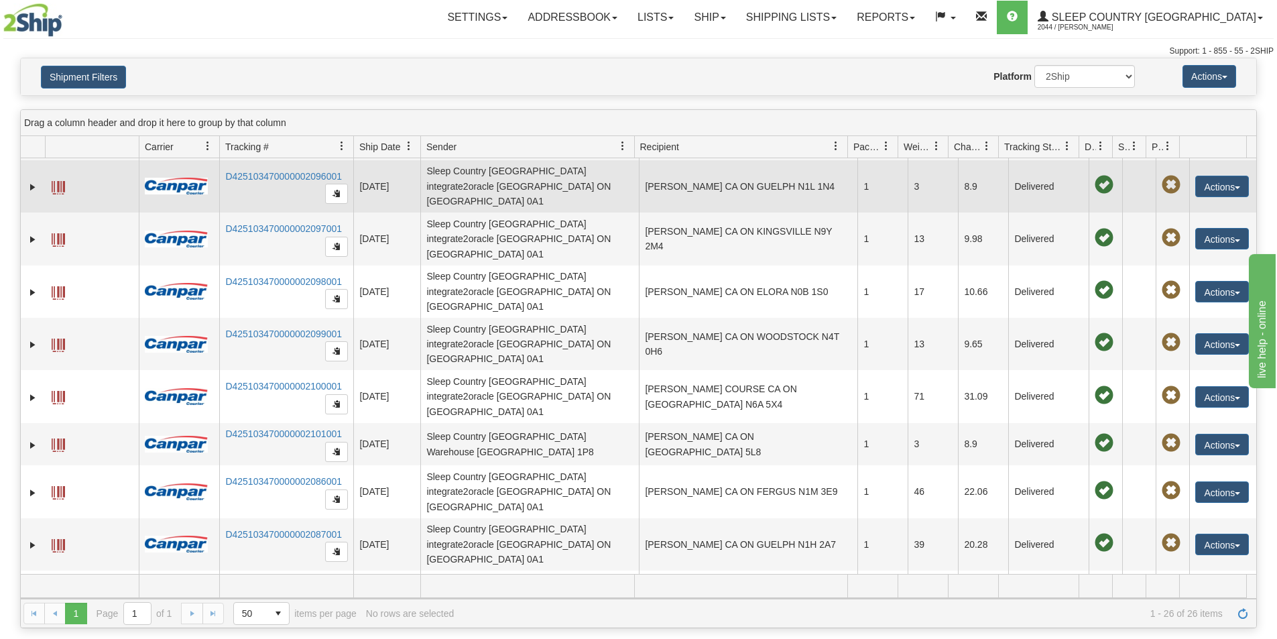
scroll to position [134, 0]
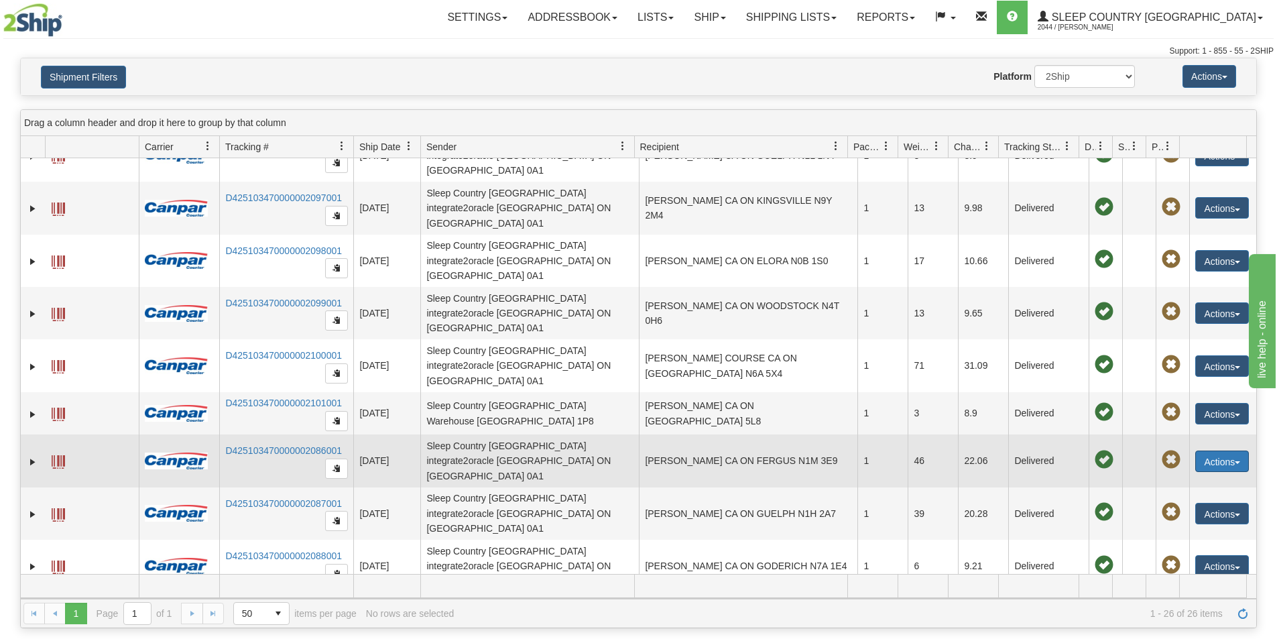
click at [1209, 450] on button "Actions" at bounding box center [1222, 460] width 54 height 21
click at [1166, 495] on link "Return" at bounding box center [1194, 503] width 107 height 17
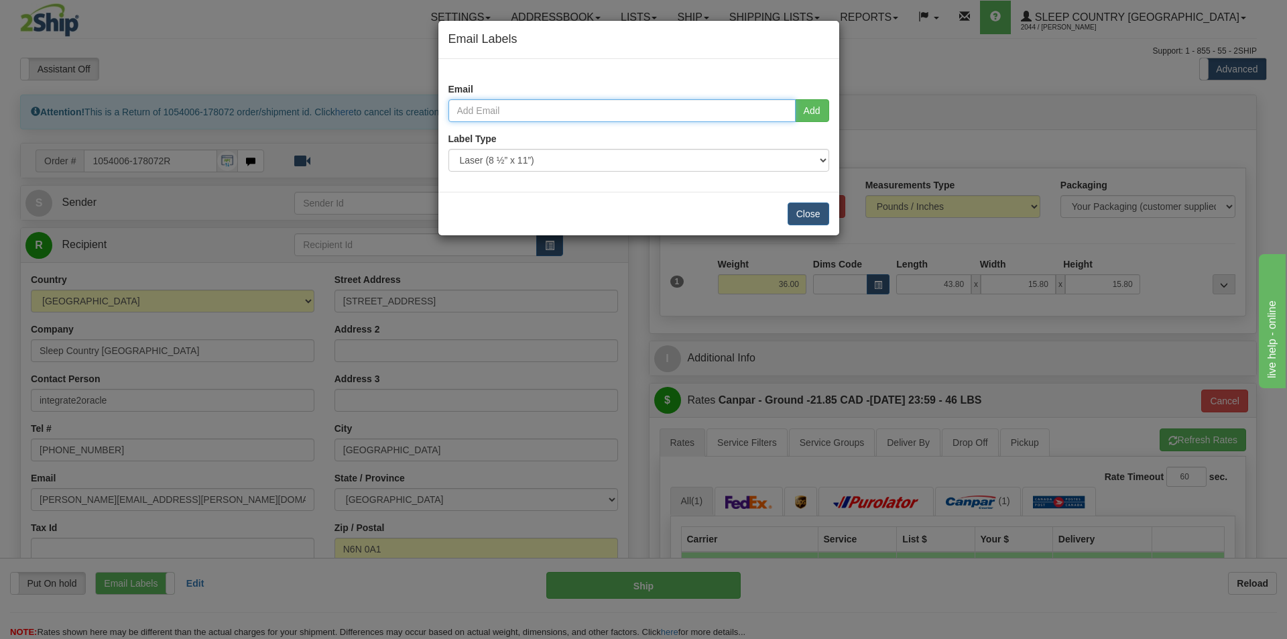
click at [486, 109] on input "email" at bounding box center [621, 110] width 347 height 23
paste input "[EMAIL_ADDRESS][DOMAIN_NAME]"
type input "[EMAIL_ADDRESS][DOMAIN_NAME]"
click at [548, 196] on div "Close" at bounding box center [638, 214] width 401 height 44
click at [822, 107] on button "Add" at bounding box center [812, 110] width 34 height 23
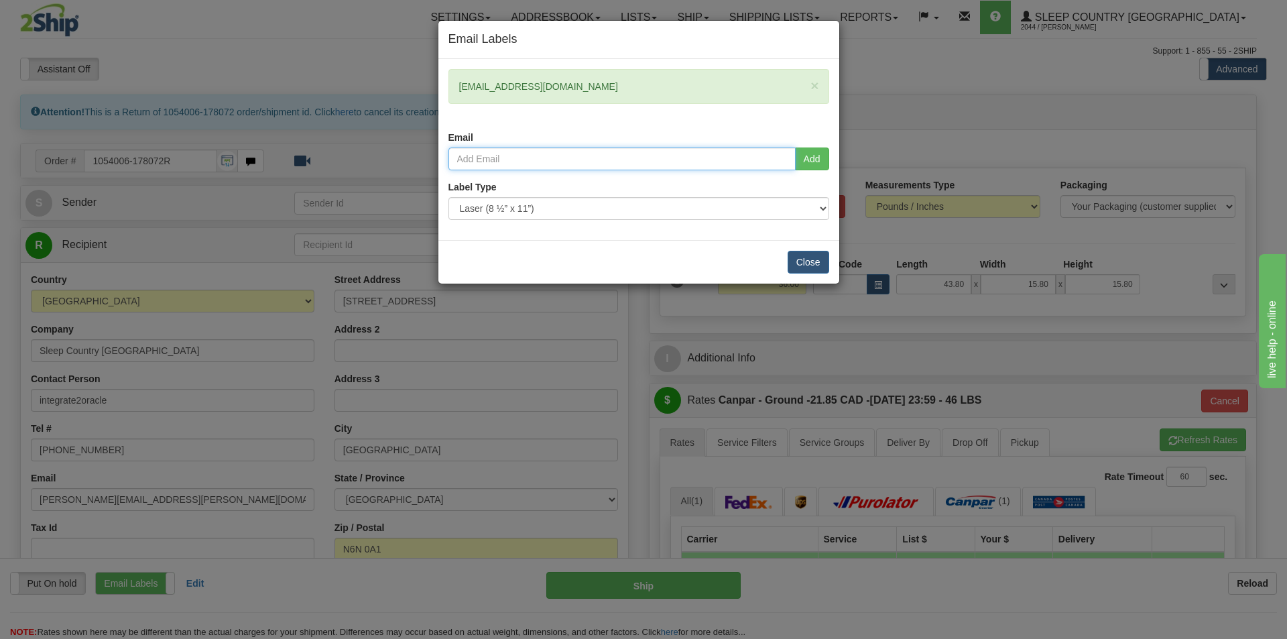
click at [508, 161] on input "email" at bounding box center [621, 158] width 347 height 23
type input "[EMAIL_ADDRESS][PERSON_NAME][DOMAIN_NAME]"
click at [812, 156] on button "Add" at bounding box center [812, 158] width 34 height 23
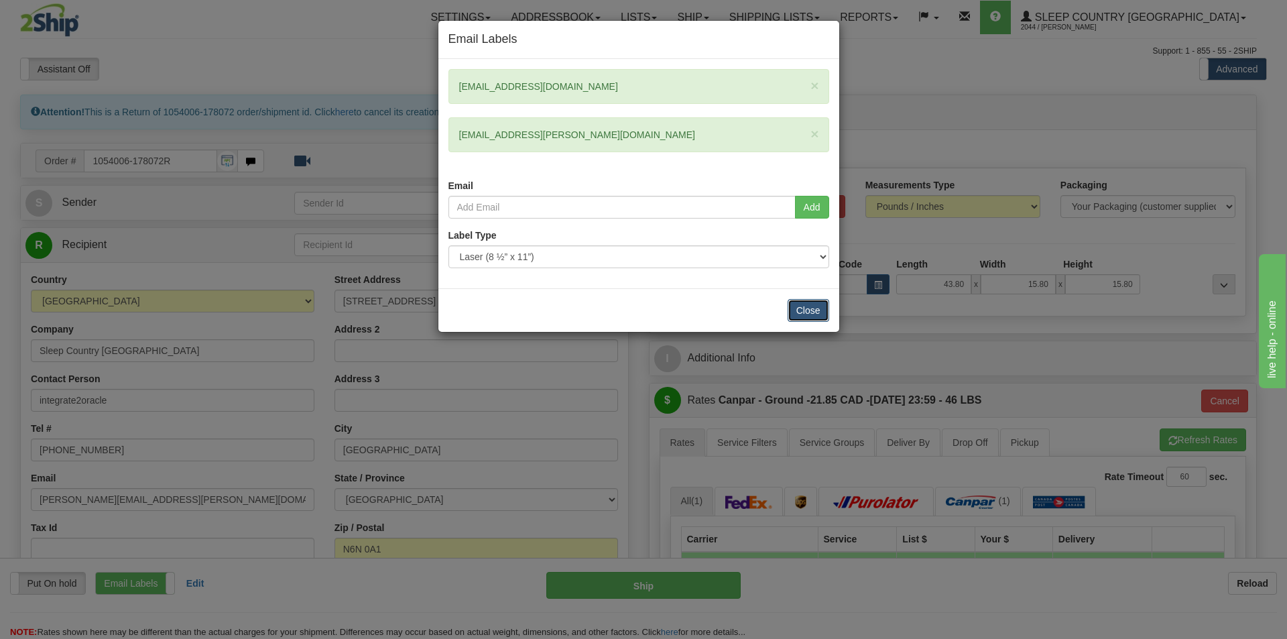
click at [816, 312] on button "Close" at bounding box center [809, 310] width 42 height 23
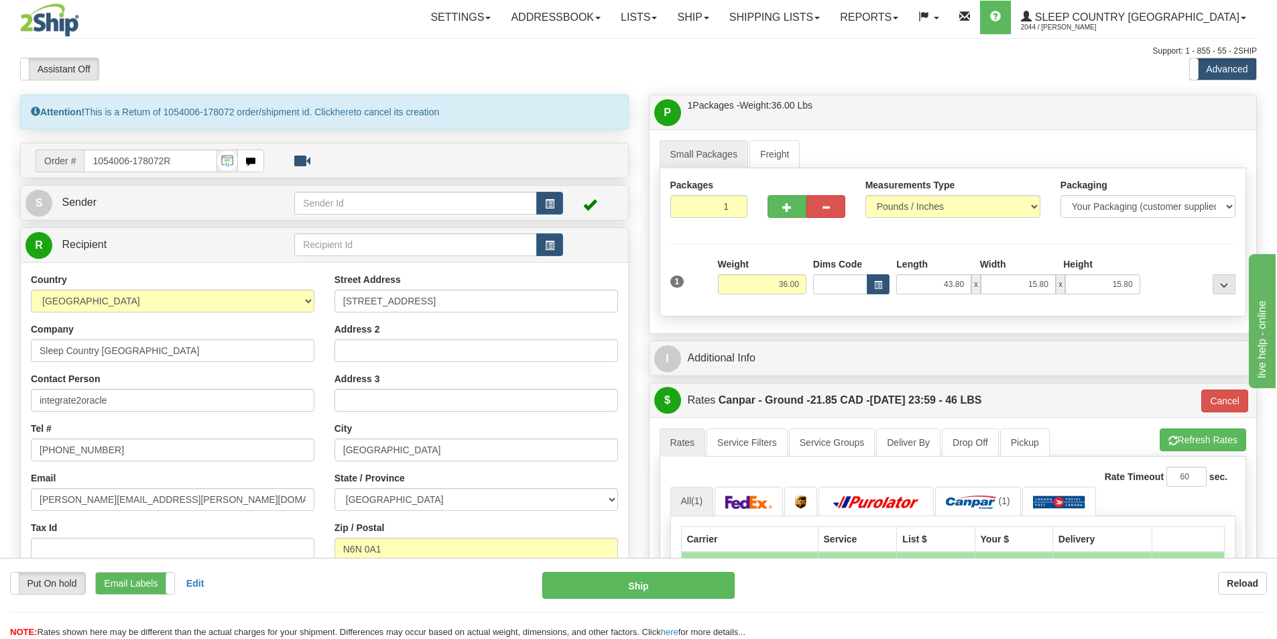
click at [1163, 245] on div "Packages 1 1 Measurements Type" at bounding box center [953, 242] width 587 height 148
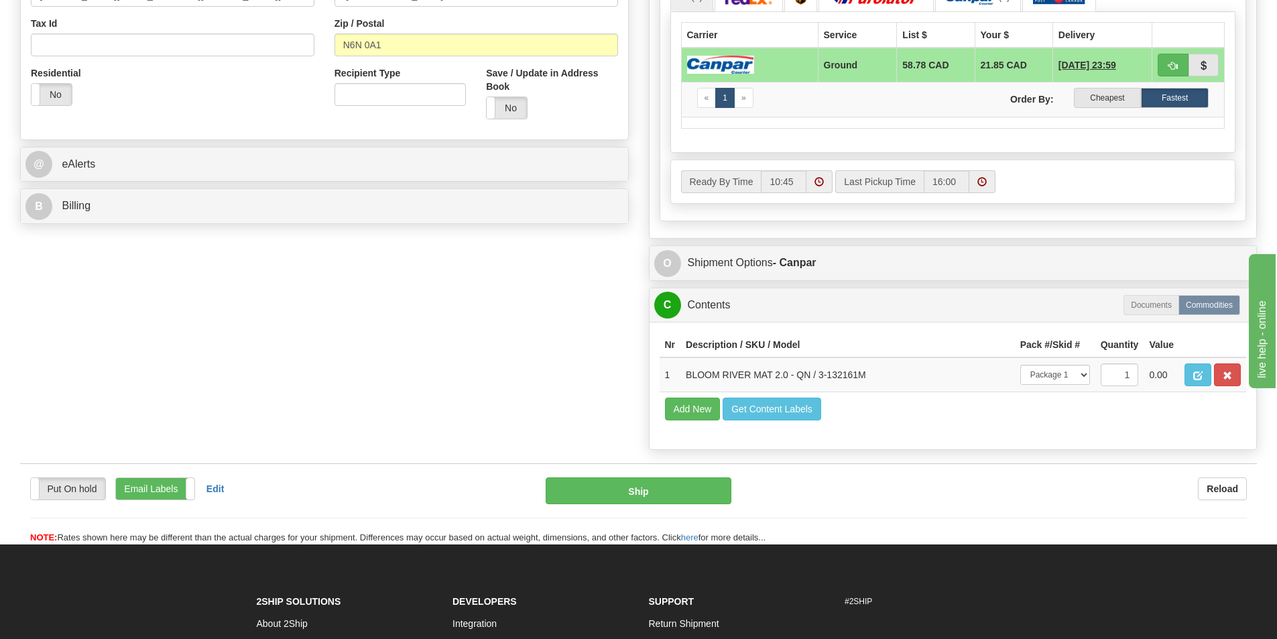
scroll to position [536, 0]
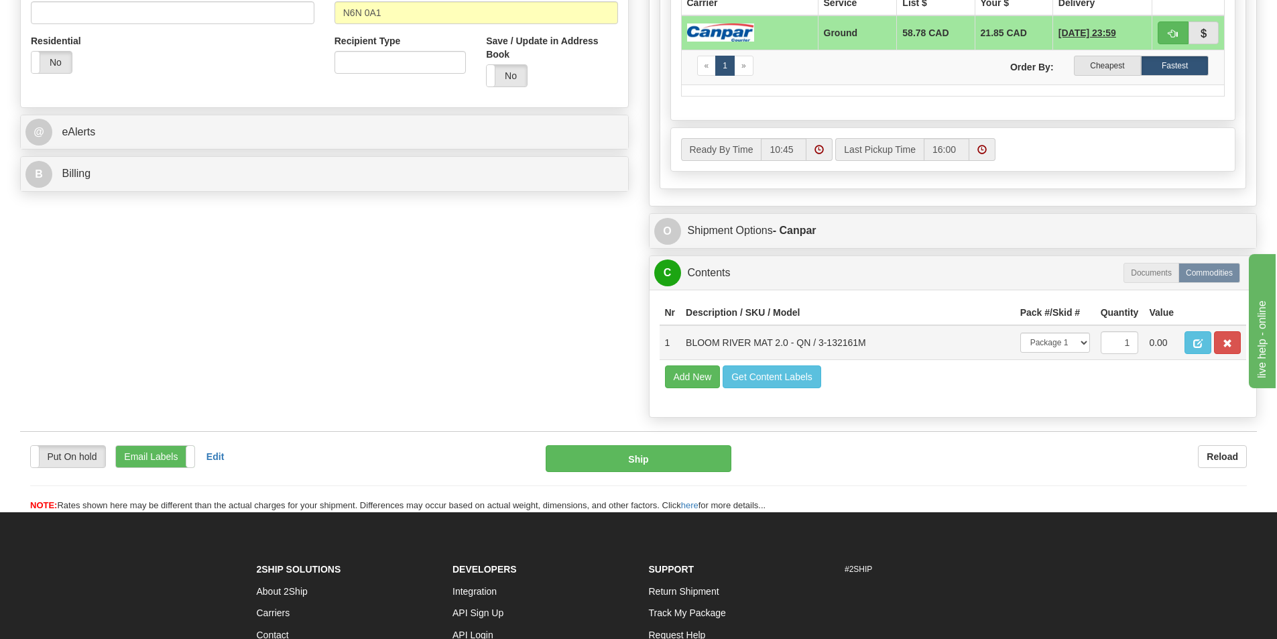
click at [703, 340] on td "BLOOM RIVER MAT 2.0 - QN / 3-132161M" at bounding box center [847, 342] width 334 height 35
click at [666, 345] on td "1" at bounding box center [670, 342] width 21 height 35
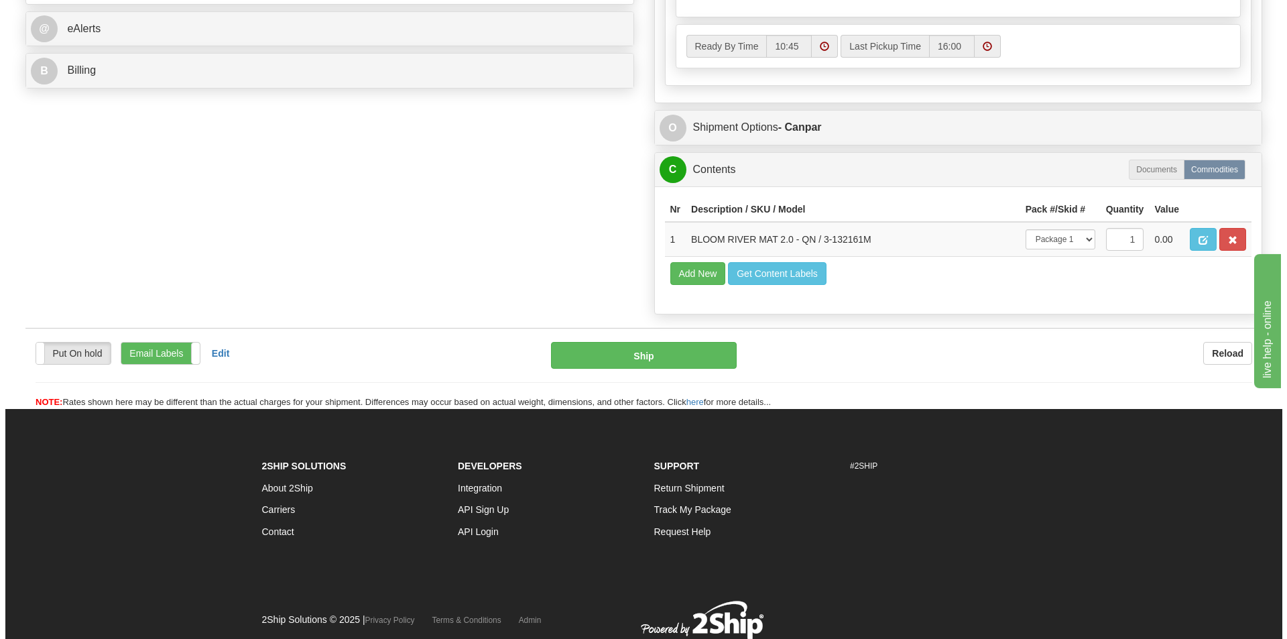
scroll to position [688, 0]
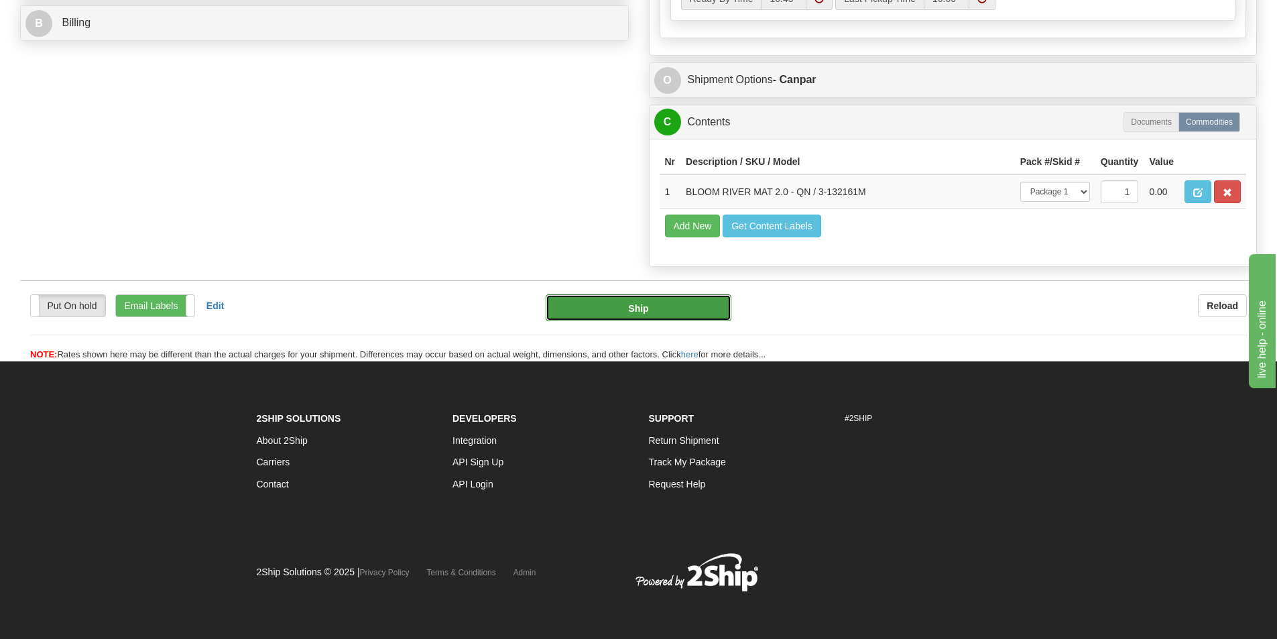
click at [652, 308] on button "Ship" at bounding box center [639, 307] width 186 height 27
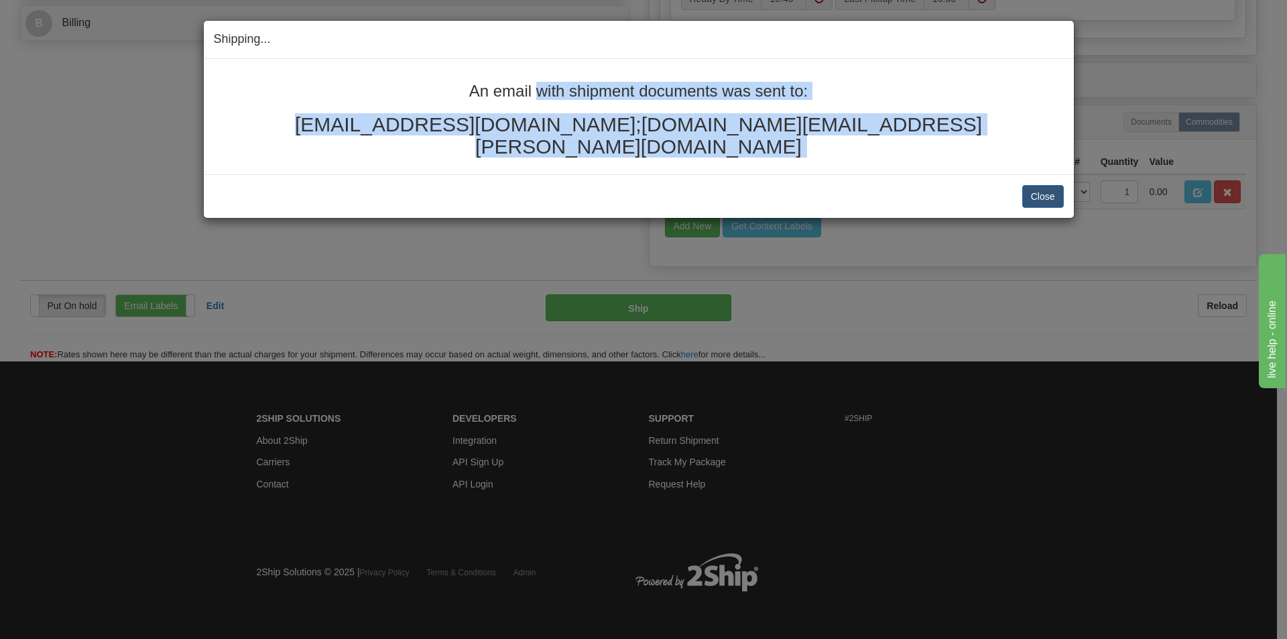
drag, startPoint x: 465, startPoint y: 88, endPoint x: 869, endPoint y: 156, distance: 409.8
click at [869, 156] on div "Shipping... Your SHIPMENT will EXPIRE in An email with shipment documents was s…" at bounding box center [638, 119] width 871 height 198
copy div "An email with shipment documents was sent to: [EMAIL_ADDRESS][DOMAIN_NAME];[DOM…"
click at [1046, 185] on button "Close" at bounding box center [1043, 196] width 42 height 23
click at [1052, 185] on button "Close" at bounding box center [1043, 196] width 42 height 23
